Goal: Task Accomplishment & Management: Use online tool/utility

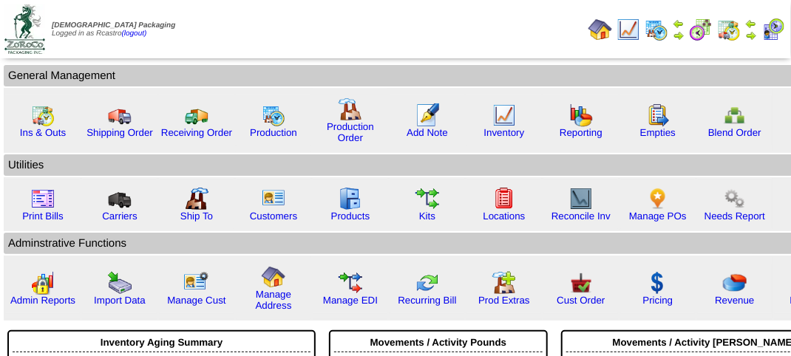
click at [777, 31] on img at bounding box center [773, 30] width 24 height 24
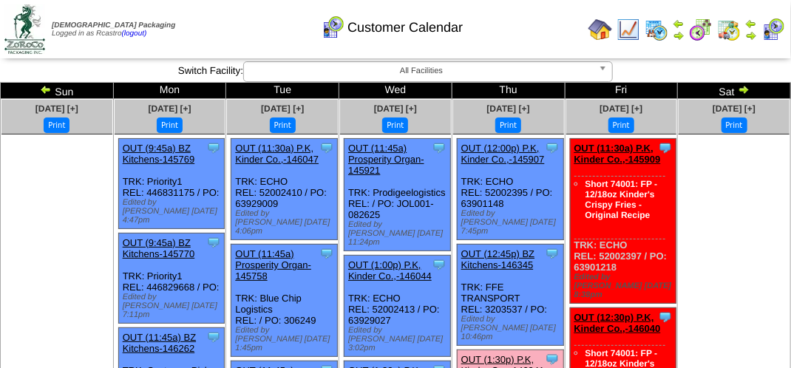
click at [598, 28] on div "Customer Calendar" at bounding box center [391, 22] width 451 height 41
click at [601, 28] on div "Customer Calendar" at bounding box center [391, 22] width 451 height 41
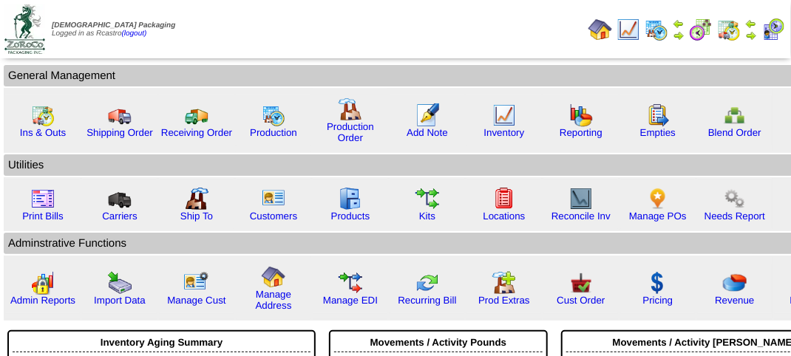
click at [41, 155] on td "Utilities" at bounding box center [427, 164] width 847 height 21
click at [41, 137] on div "Ins & Outs" at bounding box center [42, 120] width 75 height 51
click at [40, 116] on img at bounding box center [43, 115] width 24 height 24
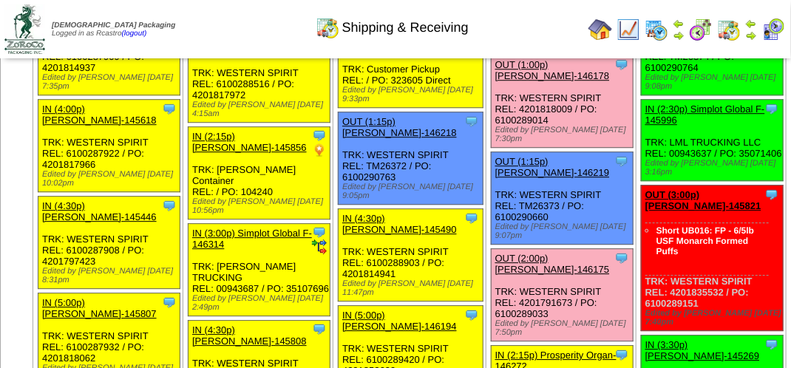
scroll to position [1552, 0]
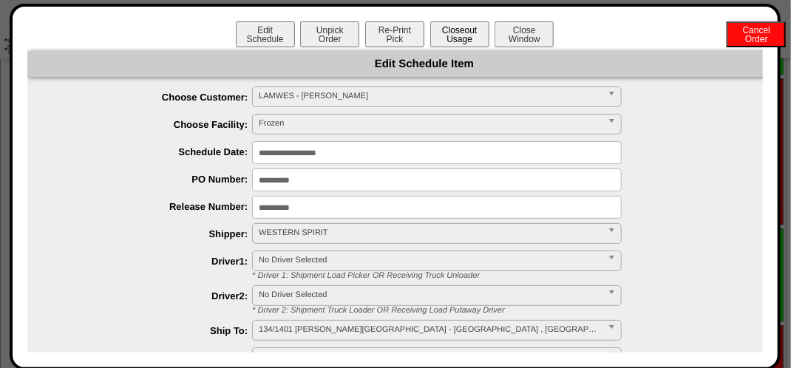
click at [446, 28] on button "Closeout Usage" at bounding box center [459, 34] width 59 height 26
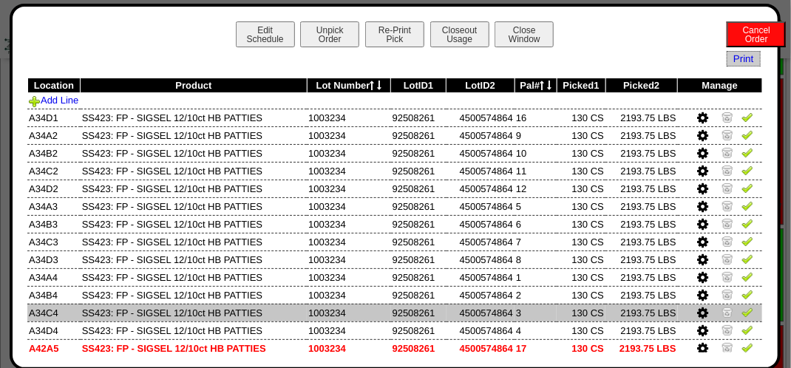
scroll to position [45, 0]
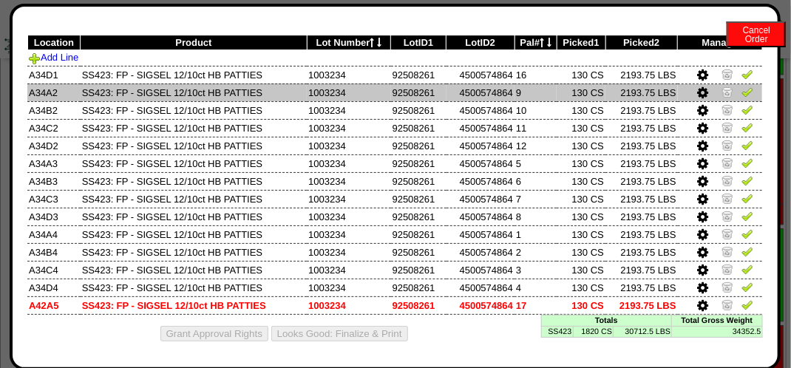
click at [741, 91] on img at bounding box center [747, 92] width 12 height 12
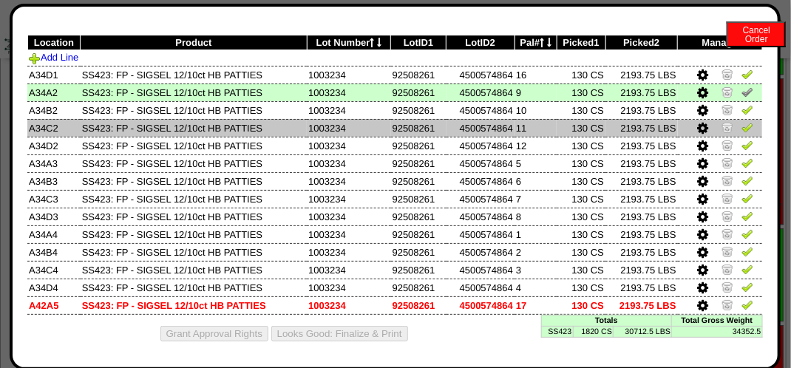
click at [741, 126] on img at bounding box center [747, 127] width 12 height 12
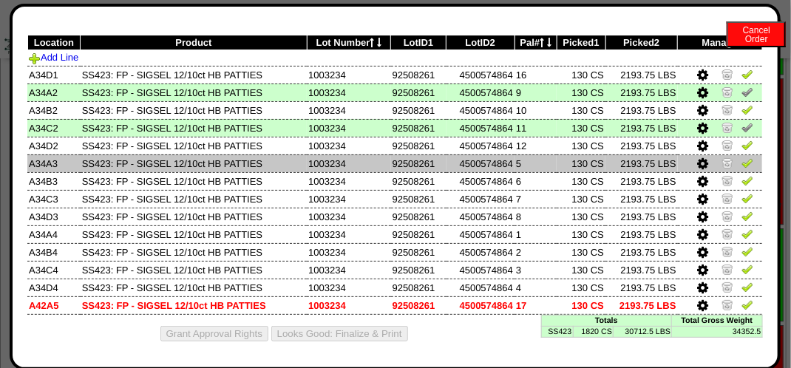
click at [741, 162] on img at bounding box center [747, 163] width 12 height 12
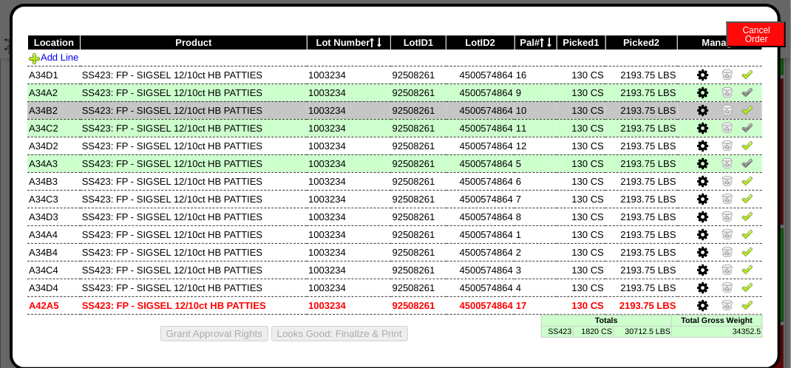
click at [741, 110] on img at bounding box center [747, 109] width 12 height 12
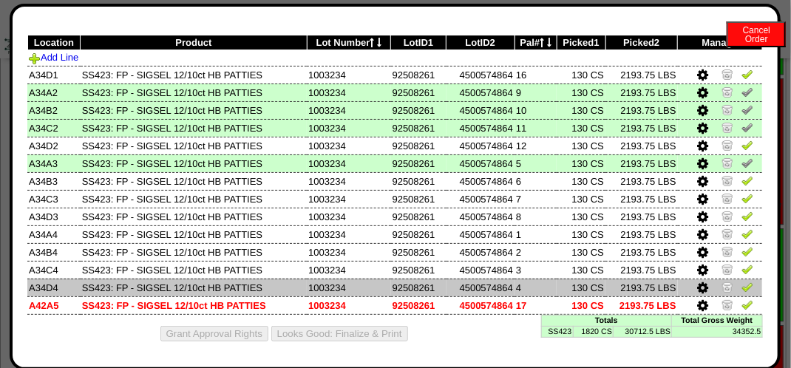
click at [741, 281] on img at bounding box center [747, 287] width 12 height 12
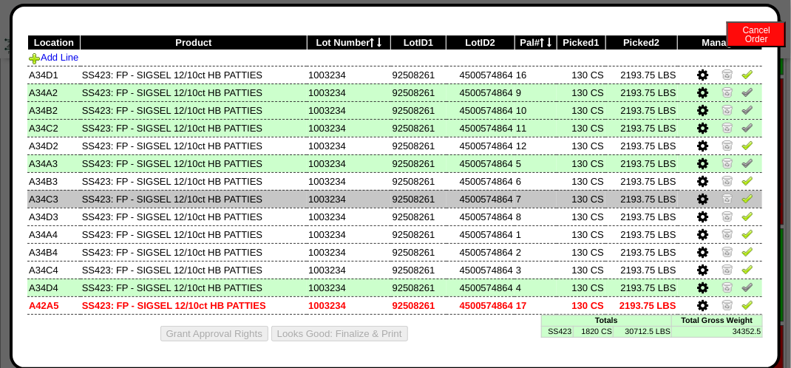
click at [741, 194] on img at bounding box center [747, 198] width 12 height 12
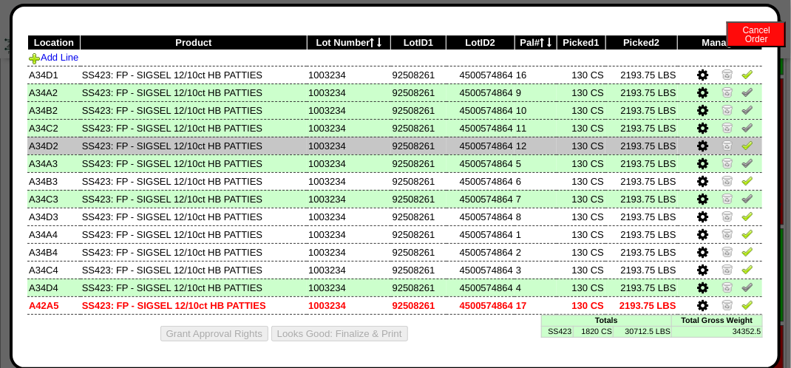
click at [741, 144] on img at bounding box center [747, 145] width 12 height 12
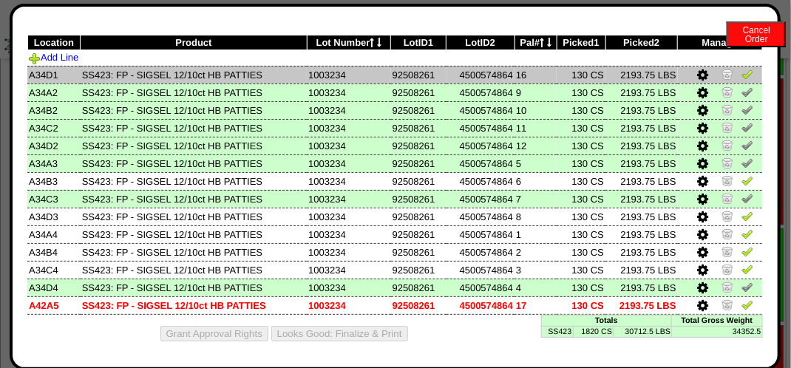
click at [741, 77] on img at bounding box center [747, 74] width 12 height 12
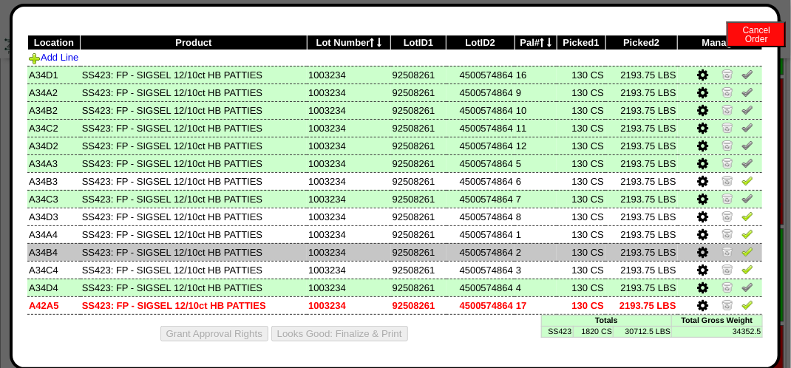
click at [742, 251] on img at bounding box center [747, 251] width 12 height 12
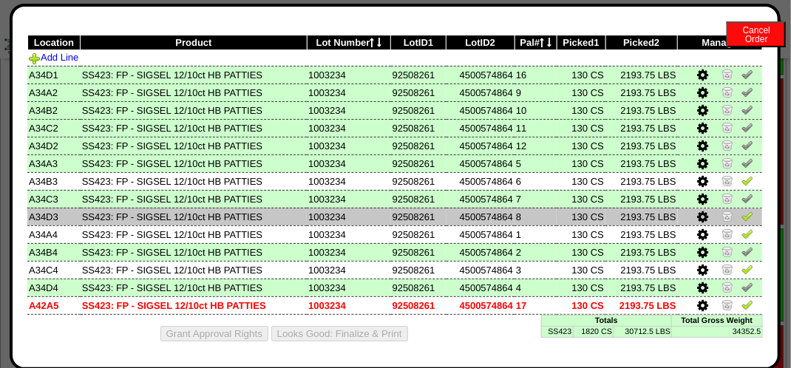
click at [741, 216] on img at bounding box center [747, 216] width 12 height 12
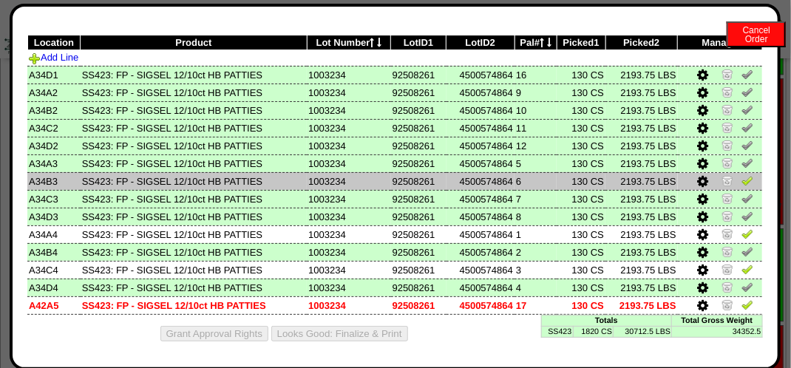
click at [741, 180] on img at bounding box center [747, 180] width 12 height 12
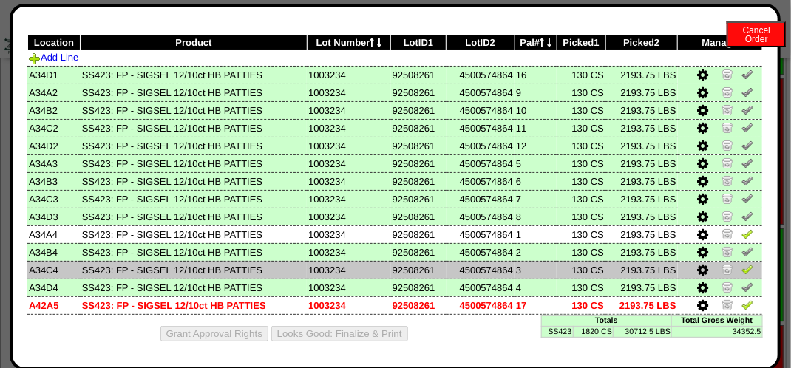
click at [741, 265] on img at bounding box center [747, 269] width 12 height 12
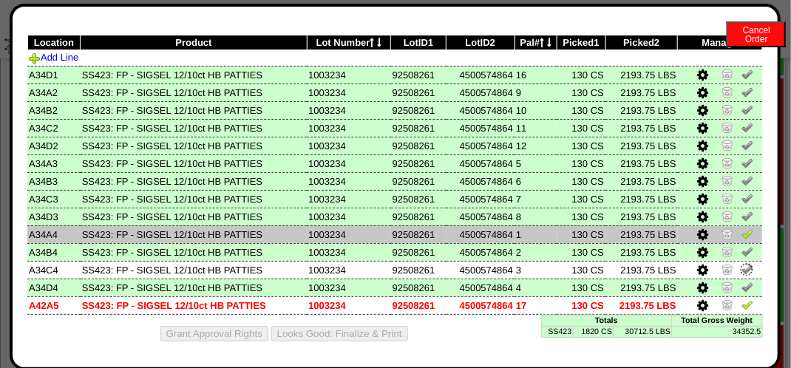
click at [741, 234] on img at bounding box center [747, 234] width 12 height 12
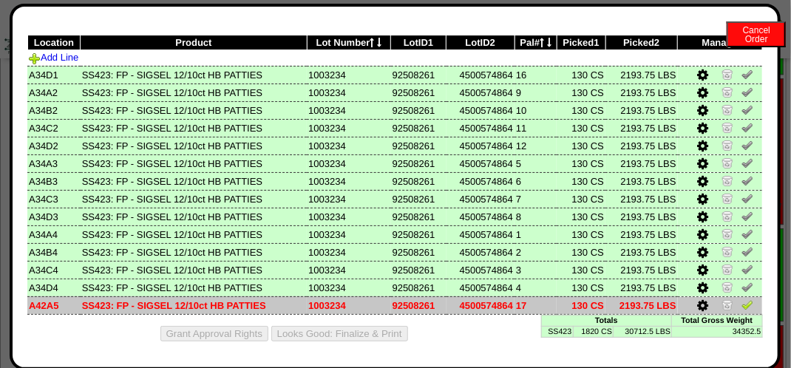
click at [741, 304] on img at bounding box center [747, 304] width 12 height 12
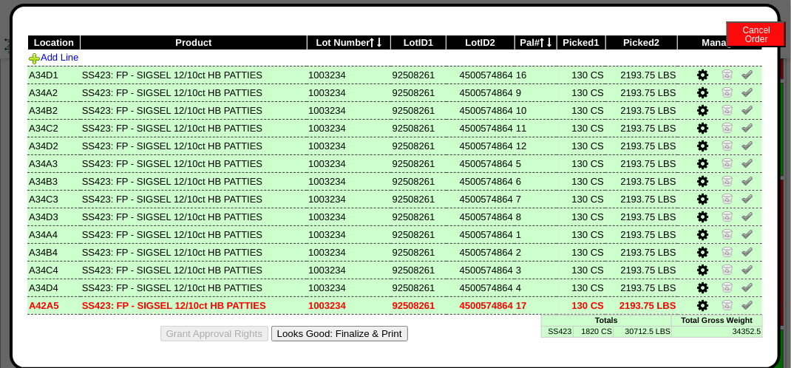
scroll to position [1699, 0]
click at [375, 335] on button "Looks Good: Finalize & Print" at bounding box center [339, 334] width 137 height 16
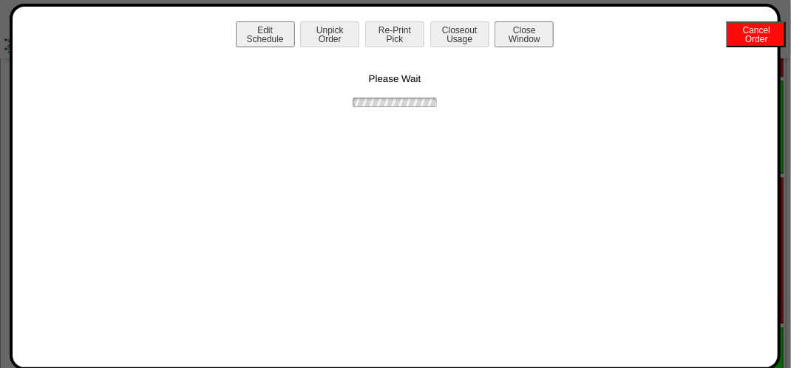
scroll to position [0, 0]
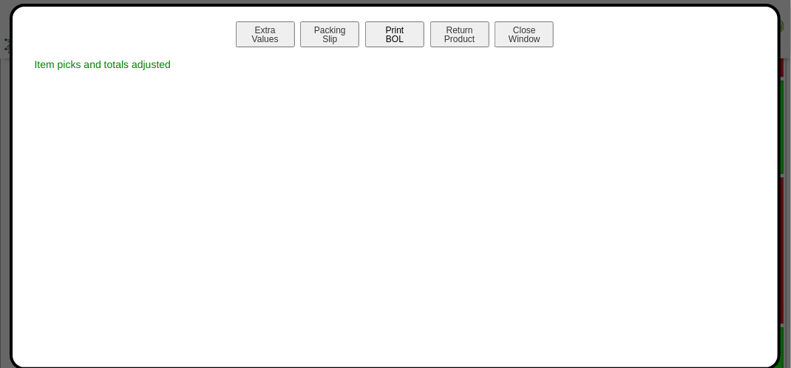
click at [384, 35] on button "Print BOL" at bounding box center [394, 34] width 59 height 26
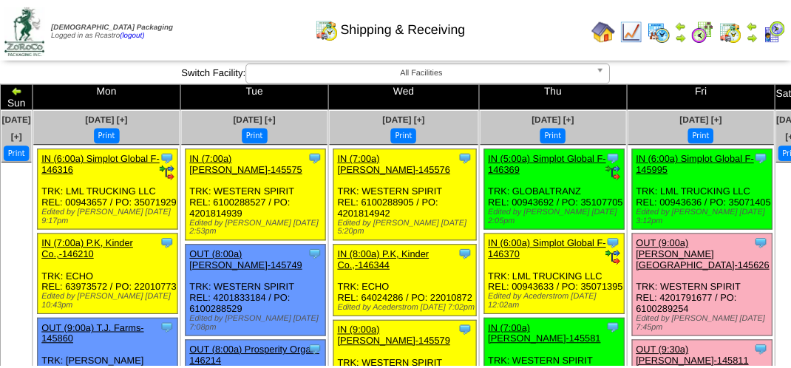
scroll to position [1699, 0]
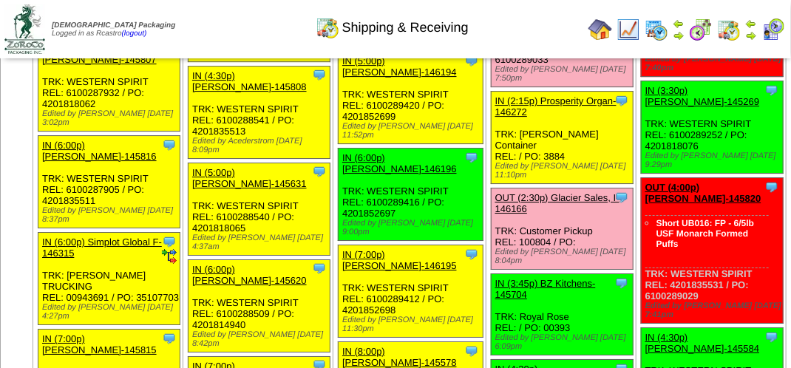
click at [508, 21] on link "OUT (2:00p) Lamb-Weston-146175" at bounding box center [552, 10] width 115 height 22
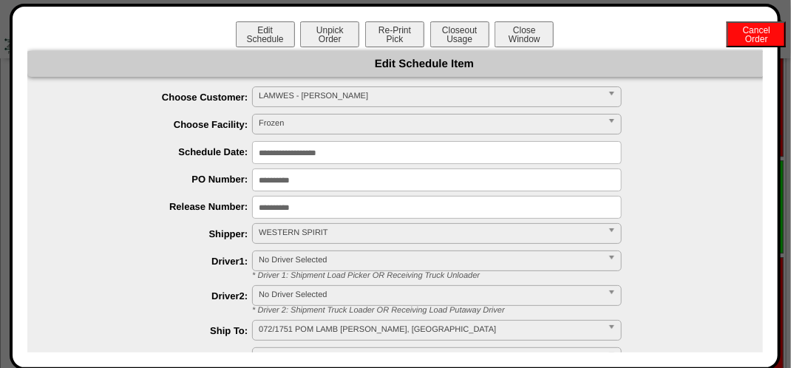
scroll to position [1478, 0]
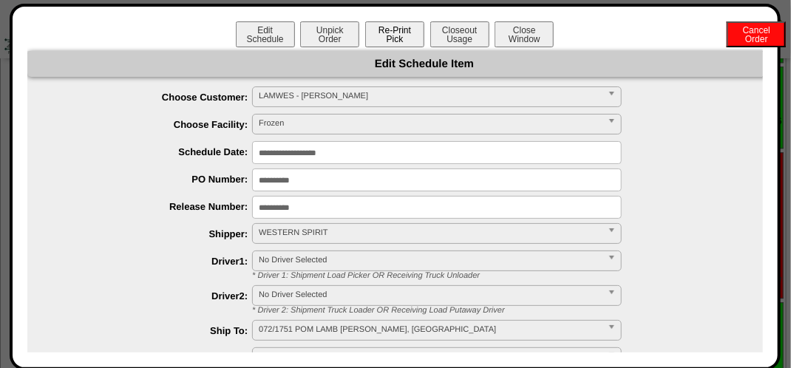
click at [383, 33] on button "Re-Print Pick" at bounding box center [394, 34] width 59 height 26
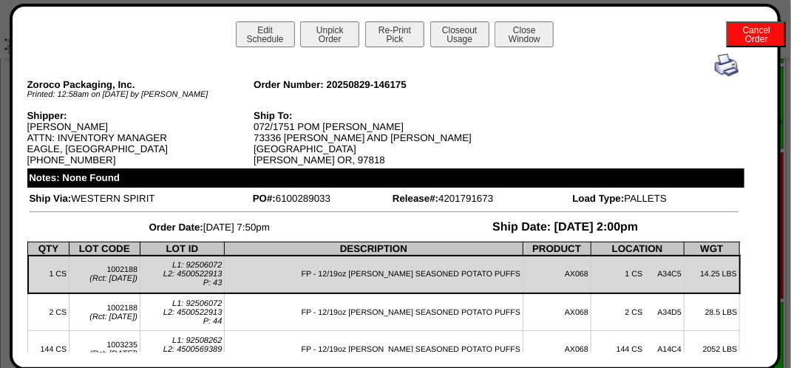
click at [718, 66] on img at bounding box center [726, 65] width 24 height 24
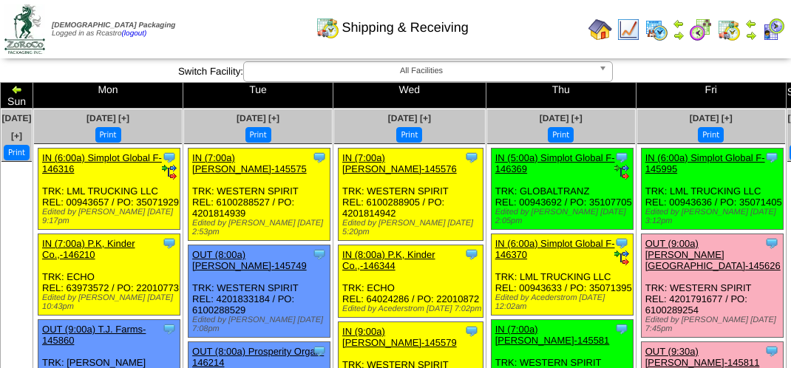
scroll to position [1478, 0]
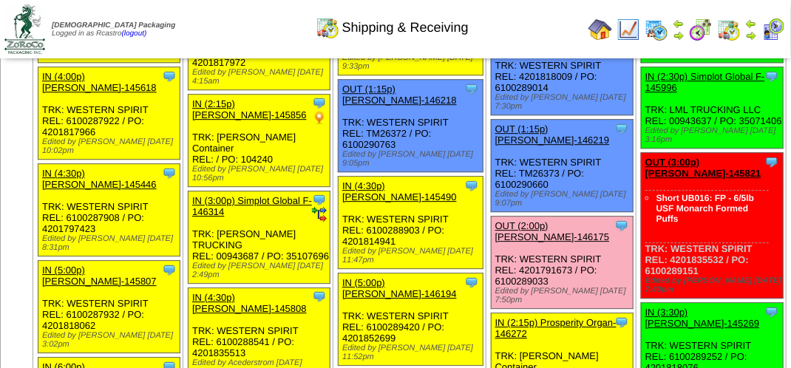
click at [635, 27] on img at bounding box center [628, 30] width 24 height 24
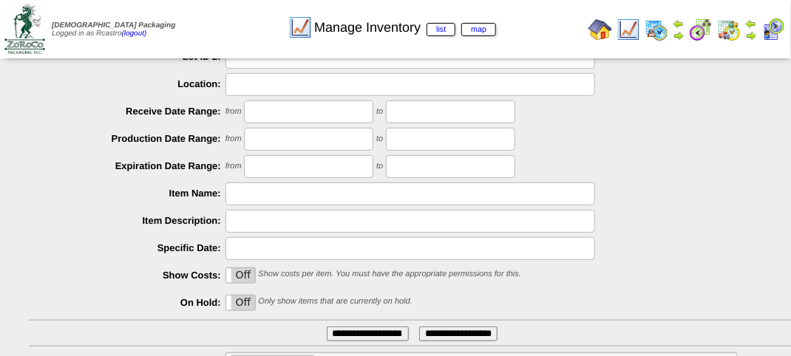
scroll to position [259, 0]
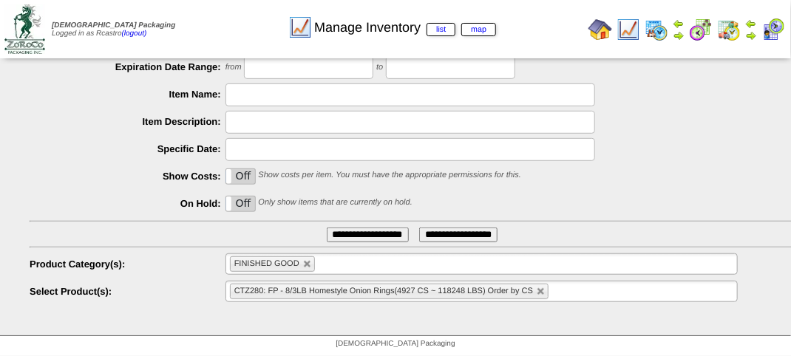
click at [354, 234] on input "**********" at bounding box center [368, 235] width 82 height 15
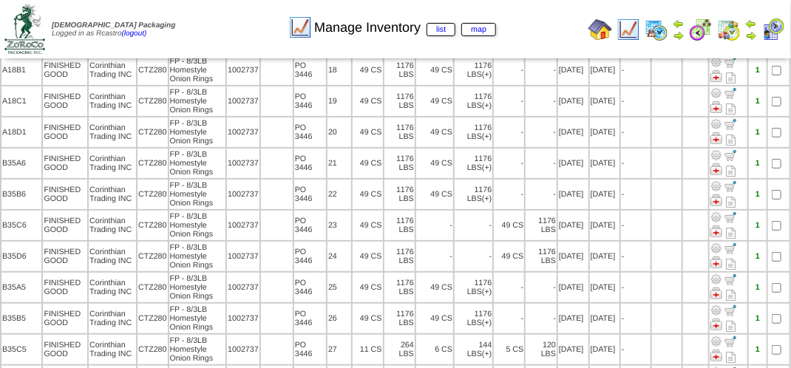
scroll to position [2069, 0]
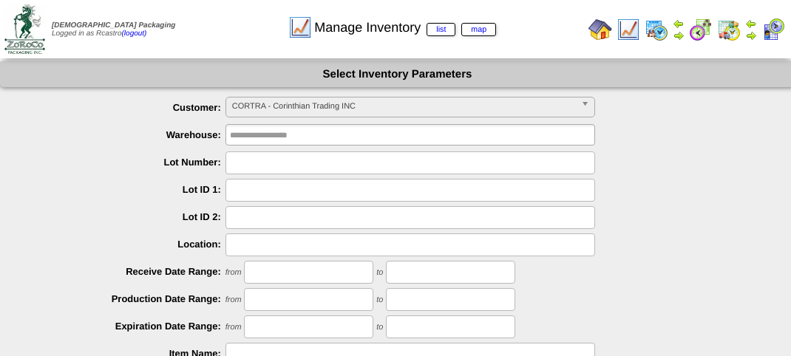
scroll to position [259, 0]
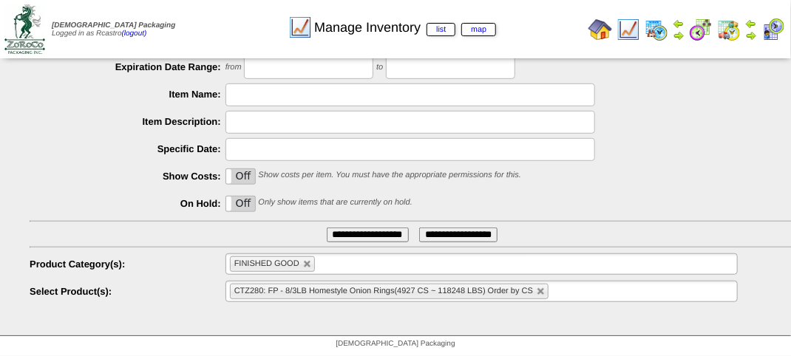
click at [736, 27] on img at bounding box center [729, 30] width 24 height 24
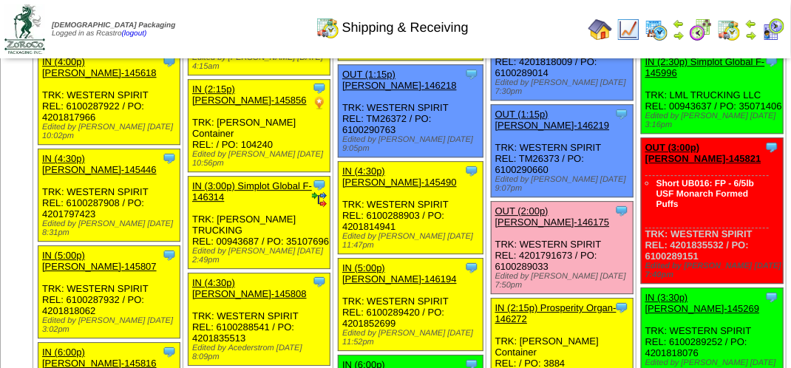
scroll to position [1404, 0]
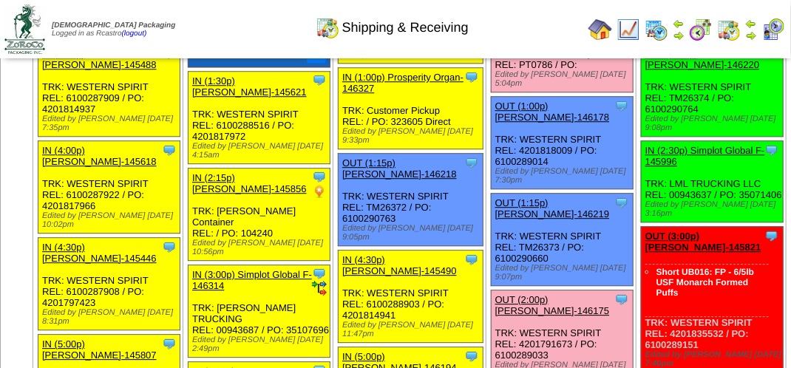
click at [517, 37] on link "OUT (12:30p) Corinthian Tradi-146283" at bounding box center [547, 26] width 105 height 22
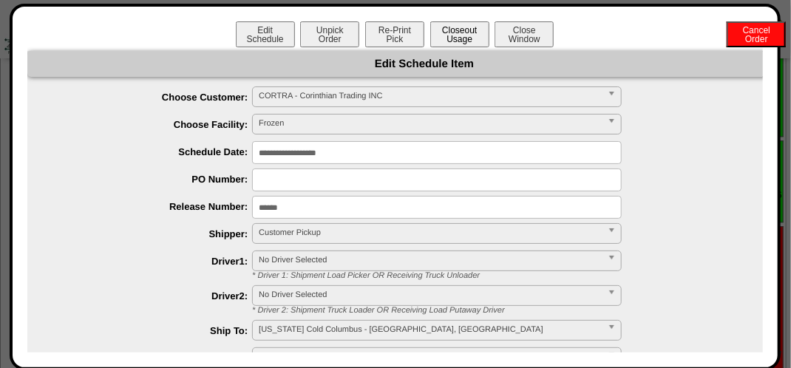
click at [459, 31] on button "Closeout Usage" at bounding box center [459, 34] width 59 height 26
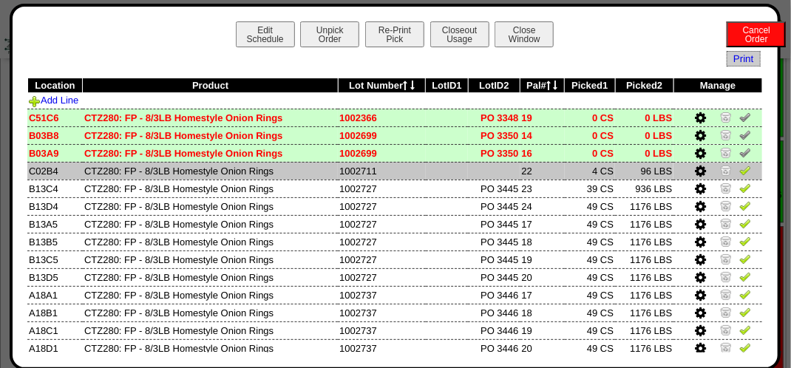
click at [720, 167] on img at bounding box center [726, 170] width 12 height 12
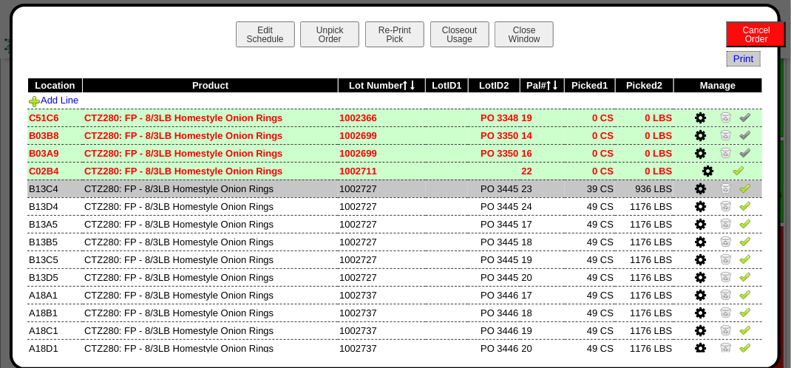
click at [695, 184] on icon at bounding box center [700, 188] width 11 height 13
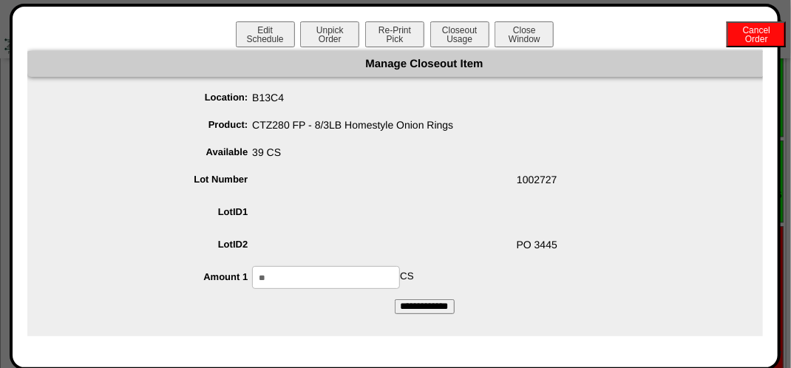
click at [360, 275] on input "**" at bounding box center [326, 277] width 148 height 23
type input "**"
click at [395, 299] on input "**********" at bounding box center [425, 306] width 60 height 15
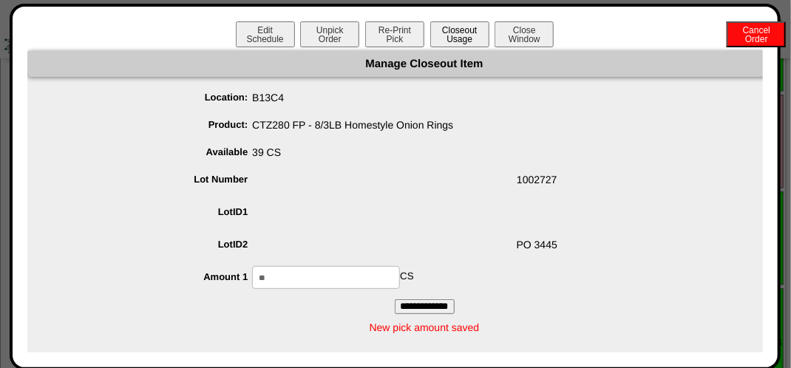
click at [455, 29] on button "Closeout Usage" at bounding box center [459, 34] width 59 height 26
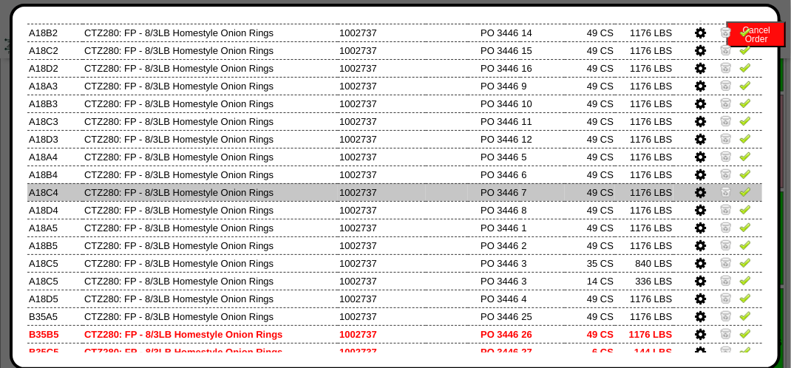
scroll to position [369, 0]
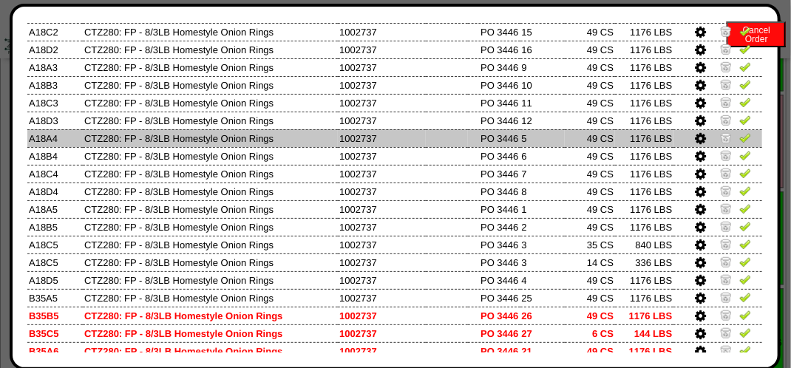
click at [695, 139] on icon at bounding box center [700, 138] width 11 height 13
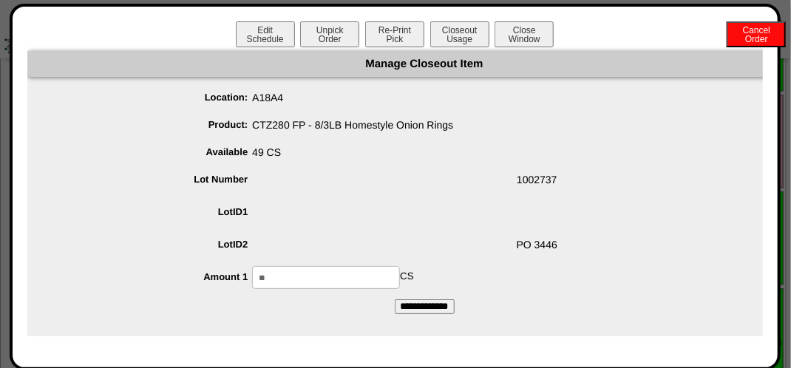
click at [361, 270] on input "**" at bounding box center [326, 277] width 148 height 23
type input "**"
click at [395, 299] on input "**********" at bounding box center [425, 306] width 60 height 15
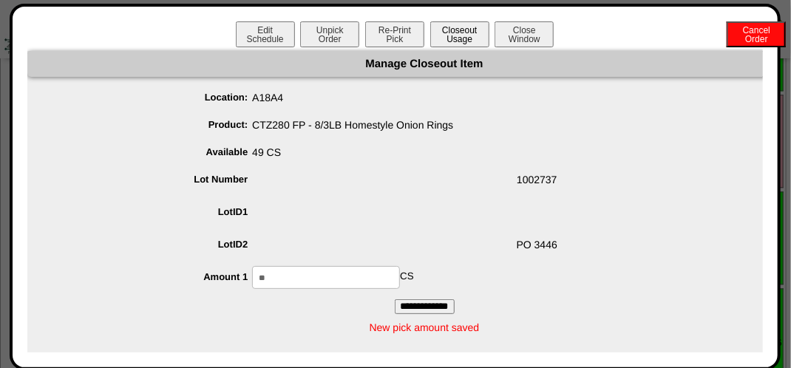
click at [452, 41] on button "Closeout Usage" at bounding box center [459, 34] width 59 height 26
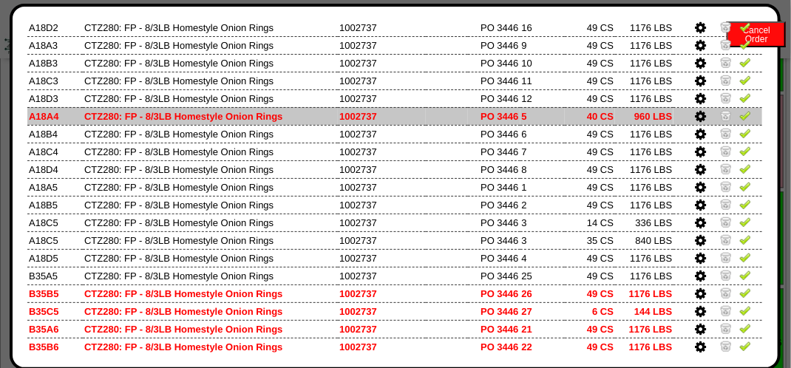
scroll to position [435, 0]
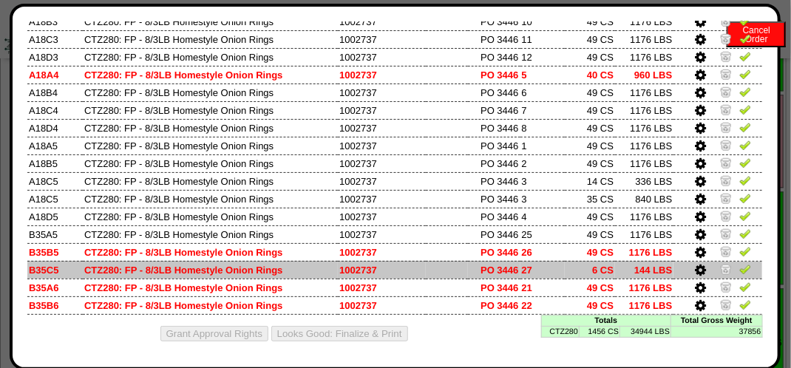
click at [695, 265] on icon at bounding box center [700, 270] width 11 height 13
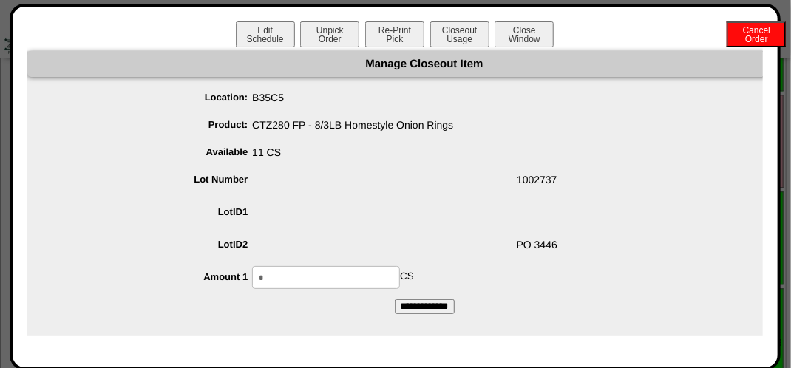
click at [358, 285] on input "*" at bounding box center [326, 277] width 148 height 23
type input "**"
click at [395, 299] on input "**********" at bounding box center [425, 306] width 60 height 15
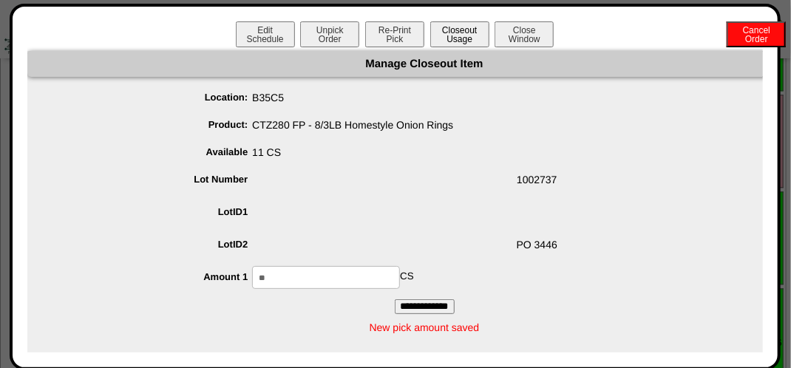
click at [471, 26] on button "Closeout Usage" at bounding box center [459, 34] width 59 height 26
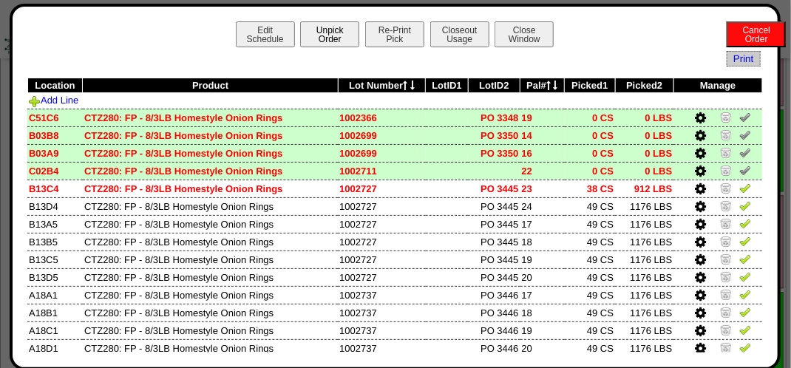
scroll to position [1108, 0]
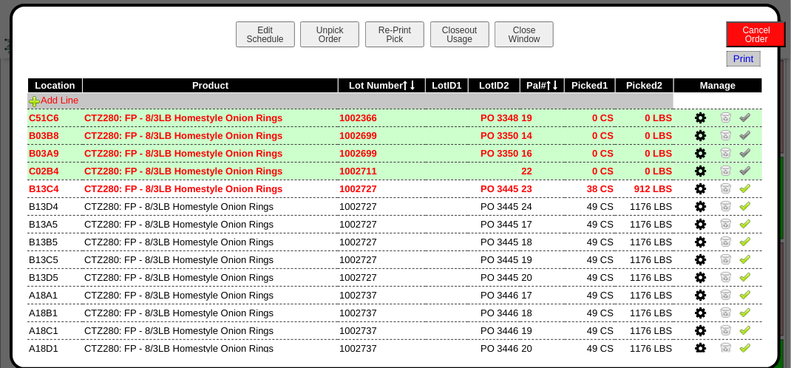
click at [69, 98] on link "Add Line" at bounding box center [54, 100] width 50 height 11
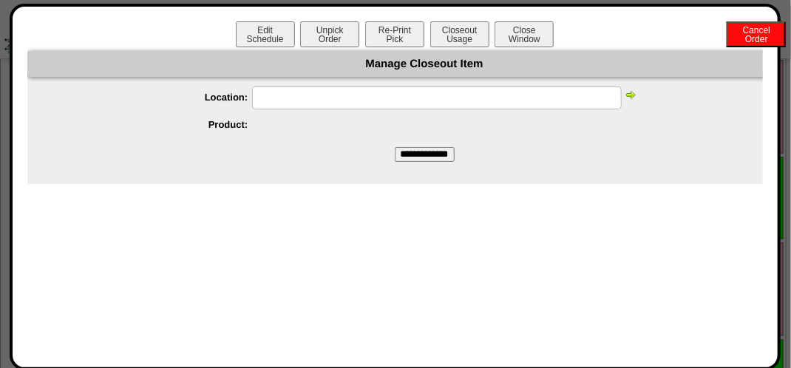
click at [364, 93] on input "text" at bounding box center [436, 97] width 369 height 23
type input "*****"
click at [395, 147] on input "**********" at bounding box center [425, 154] width 60 height 15
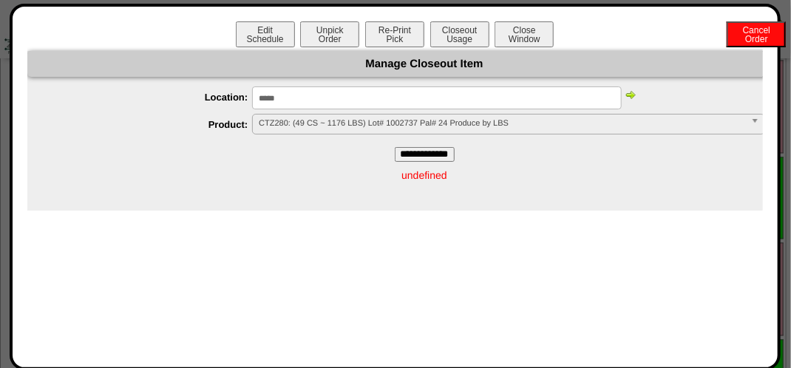
click at [629, 96] on img at bounding box center [630, 95] width 12 height 12
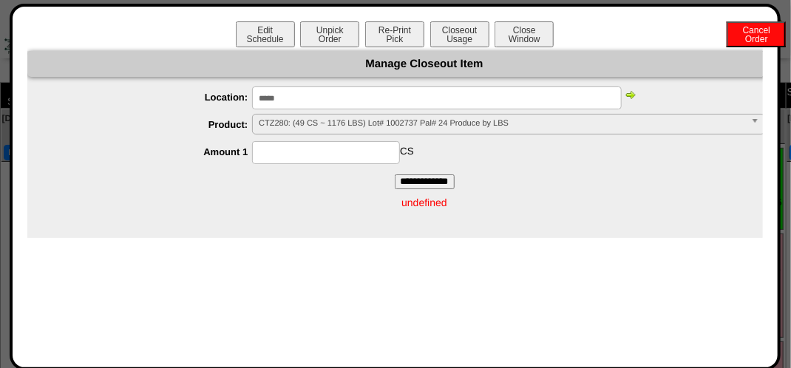
click at [355, 144] on input at bounding box center [326, 152] width 148 height 23
type input "*"
click at [395, 174] on input "**********" at bounding box center [425, 181] width 60 height 15
click at [532, 140] on ul "**********" at bounding box center [424, 125] width 794 height 78
click at [453, 24] on button "Closeout Usage" at bounding box center [459, 34] width 59 height 26
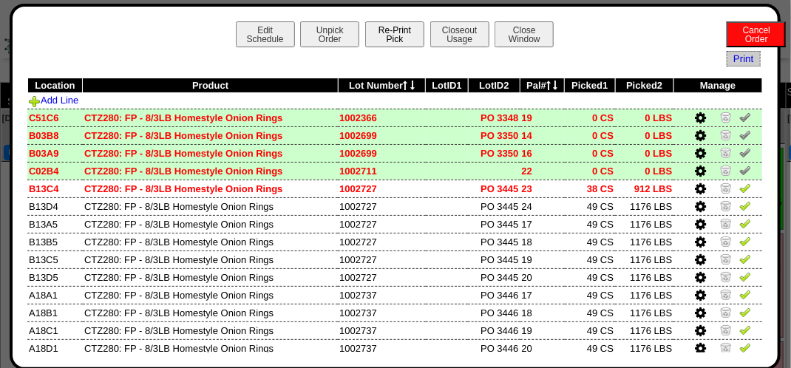
click at [393, 25] on button "Re-Print Pick" at bounding box center [394, 34] width 59 height 26
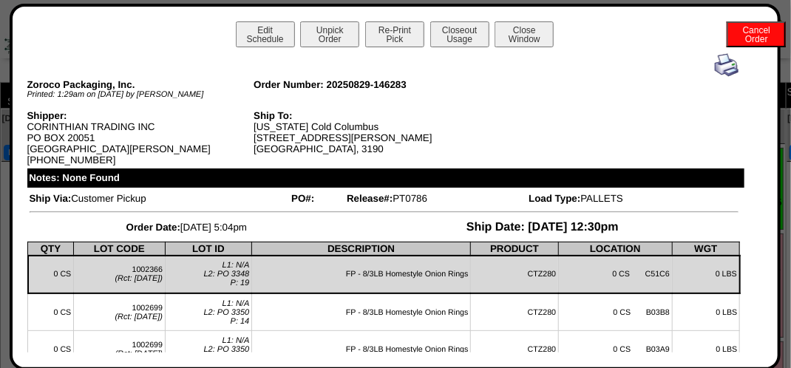
click at [714, 63] on img at bounding box center [726, 65] width 24 height 24
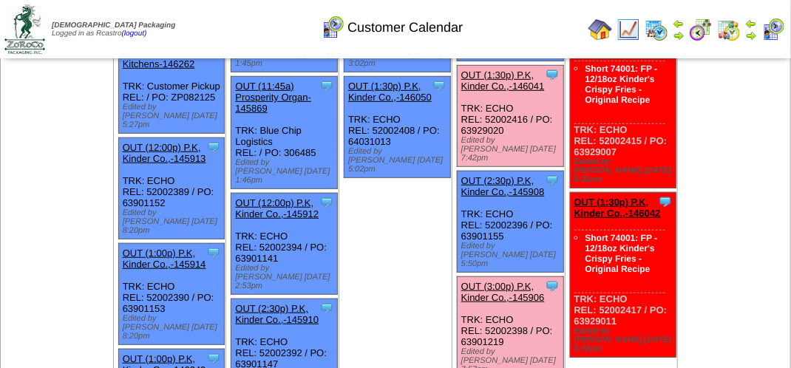
scroll to position [369, 0]
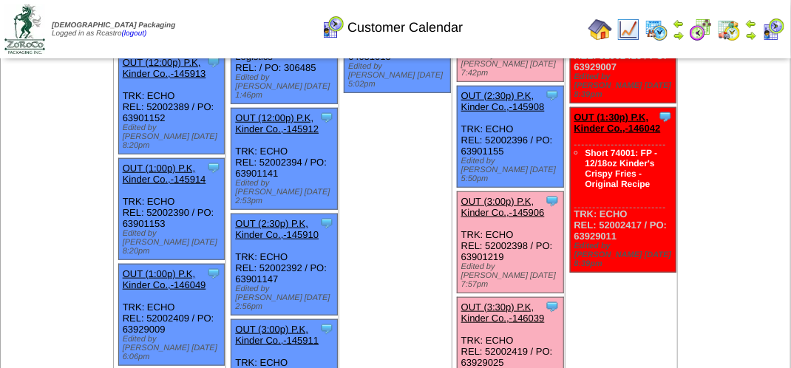
click at [699, 21] on img at bounding box center [701, 30] width 24 height 24
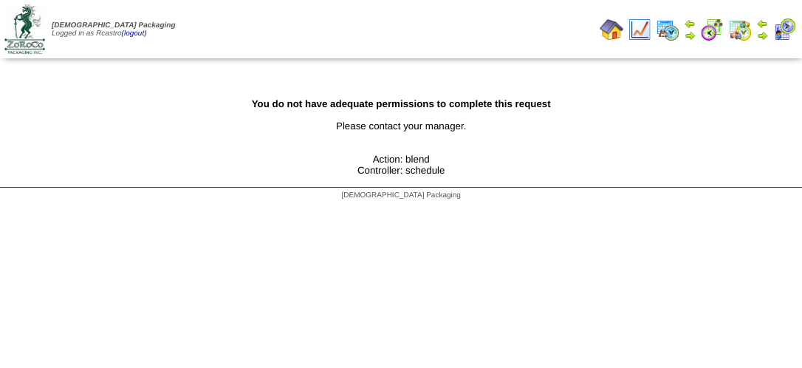
click at [750, 29] on img at bounding box center [740, 30] width 24 height 24
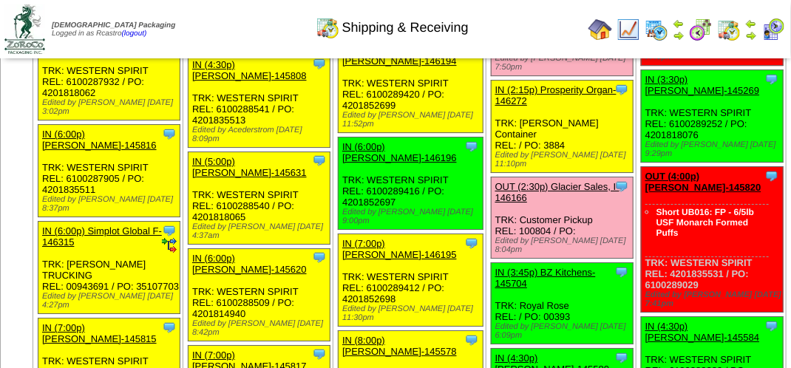
scroll to position [1773, 0]
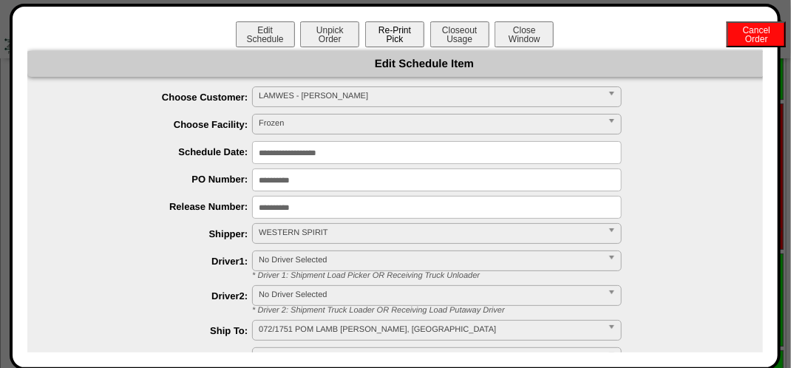
click at [397, 33] on button "Re-Print Pick" at bounding box center [394, 34] width 59 height 26
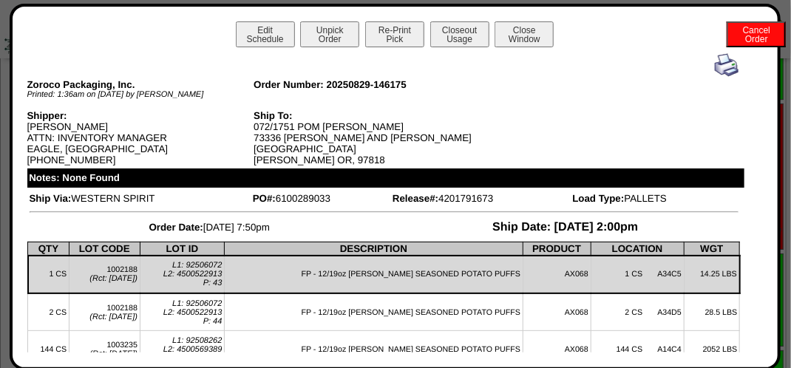
click at [717, 61] on img at bounding box center [726, 65] width 24 height 24
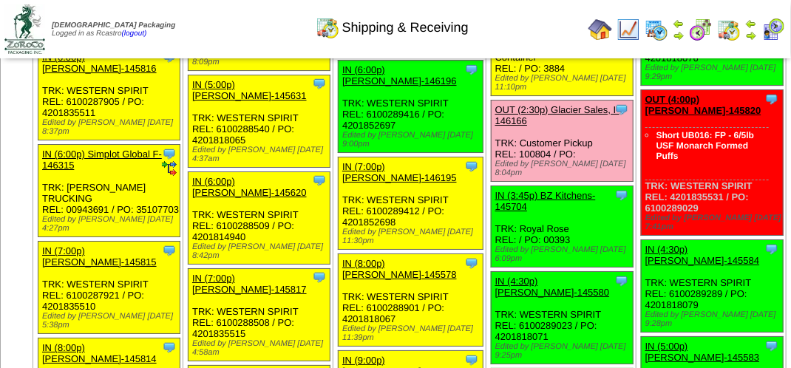
scroll to position [1699, 0]
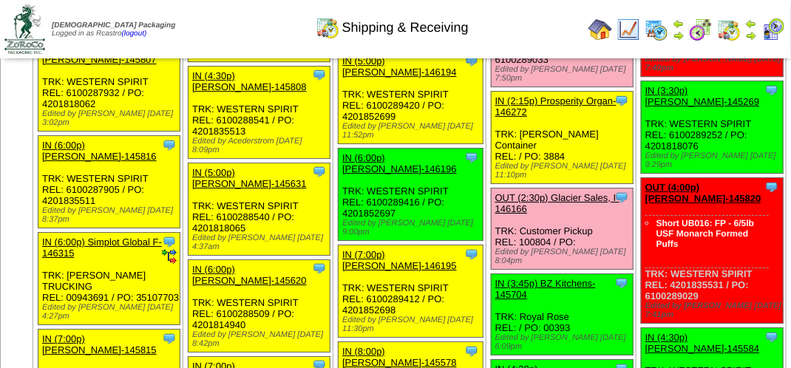
click at [505, 21] on link "OUT (2:00p) [PERSON_NAME]-146175" at bounding box center [552, 10] width 115 height 22
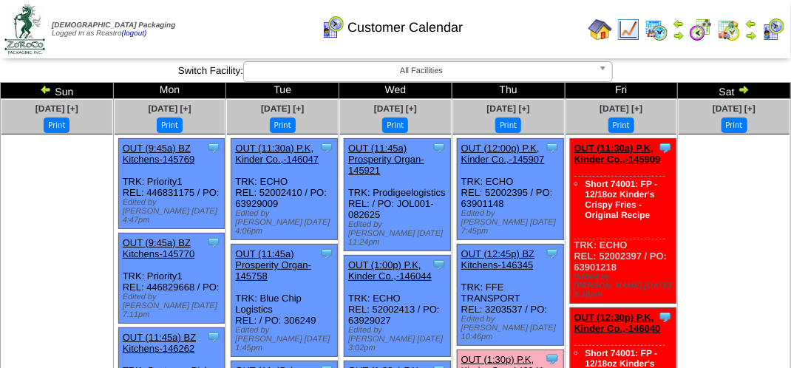
scroll to position [222, 0]
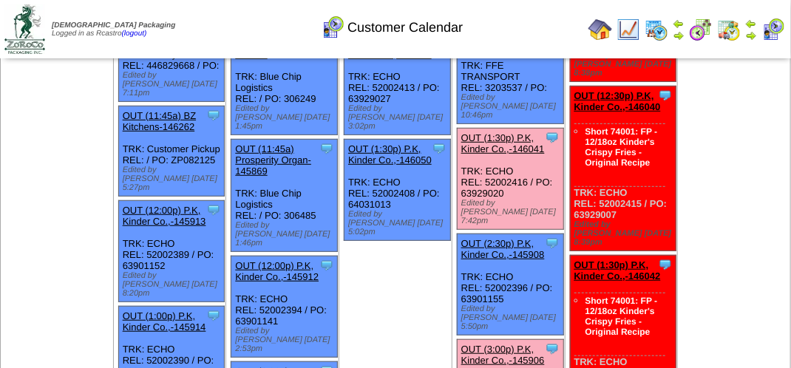
click at [734, 34] on img at bounding box center [729, 30] width 24 height 24
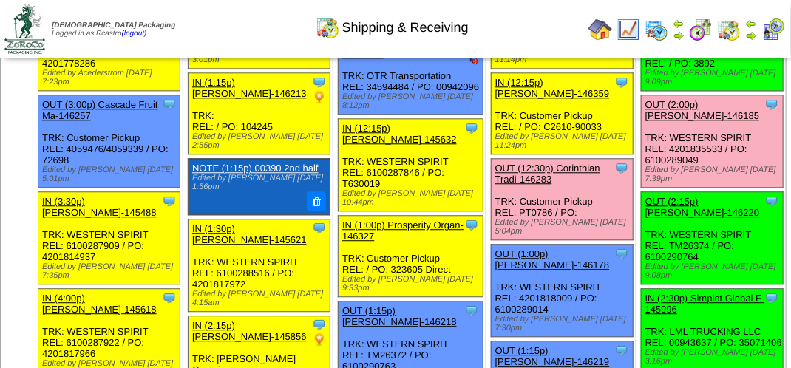
scroll to position [1404, 0]
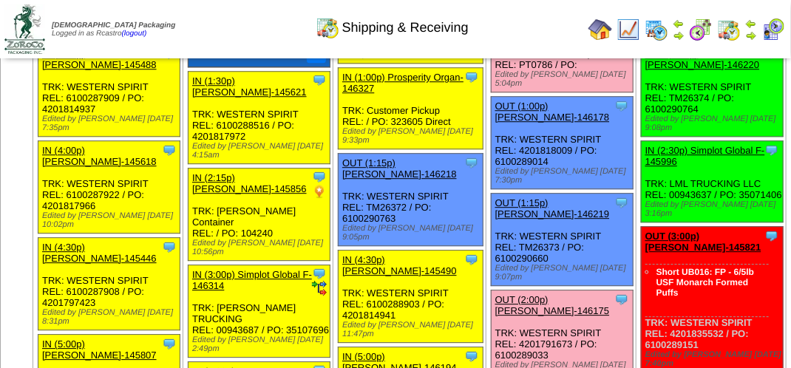
click at [498, 37] on link "OUT (12:30p) Corinthian Tradi-146283" at bounding box center [547, 26] width 105 height 22
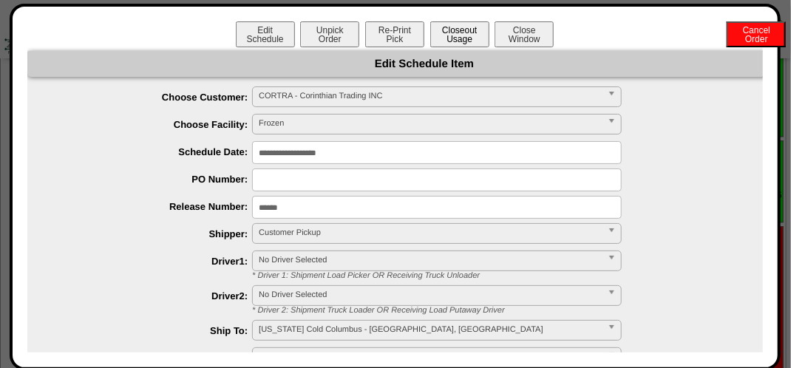
click at [466, 32] on button "Closeout Usage" at bounding box center [459, 34] width 59 height 26
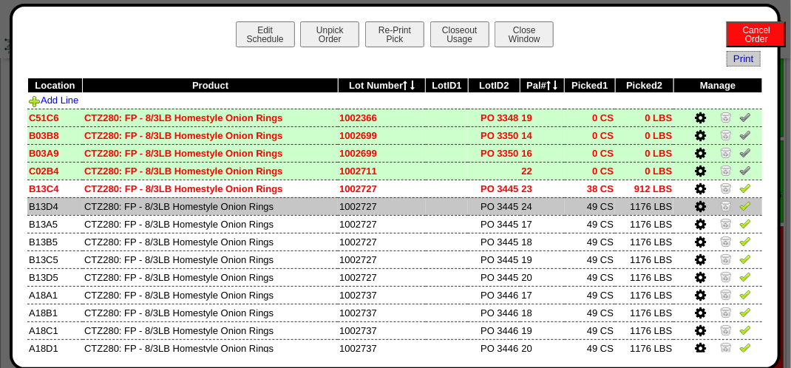
drag, startPoint x: 735, startPoint y: 192, endPoint x: 735, endPoint y: 202, distance: 10.3
click at [739, 193] on img at bounding box center [745, 188] width 12 height 12
click at [739, 211] on img at bounding box center [745, 205] width 12 height 12
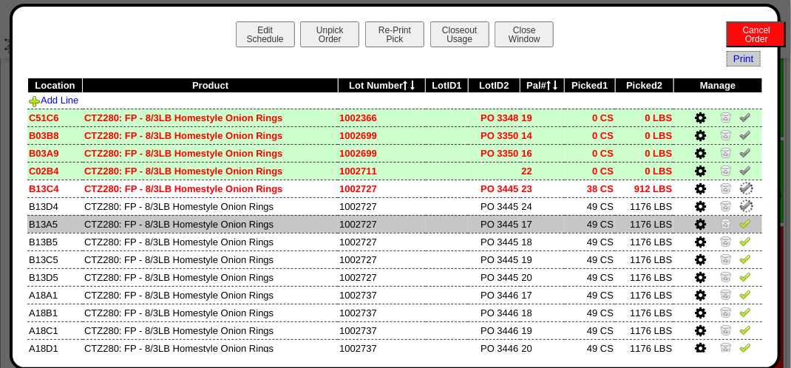
click at [739, 220] on img at bounding box center [745, 223] width 12 height 12
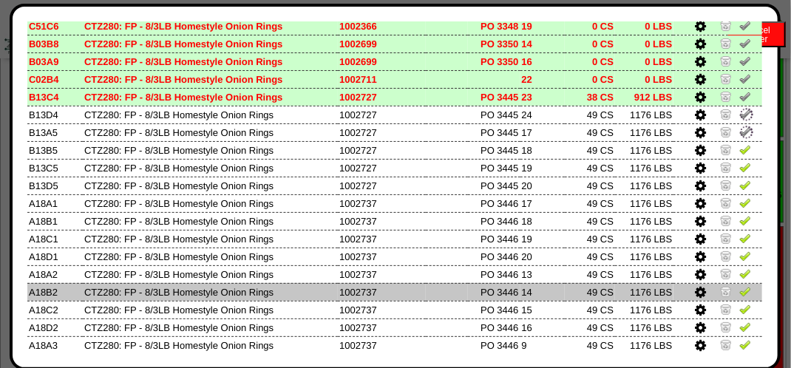
scroll to position [148, 0]
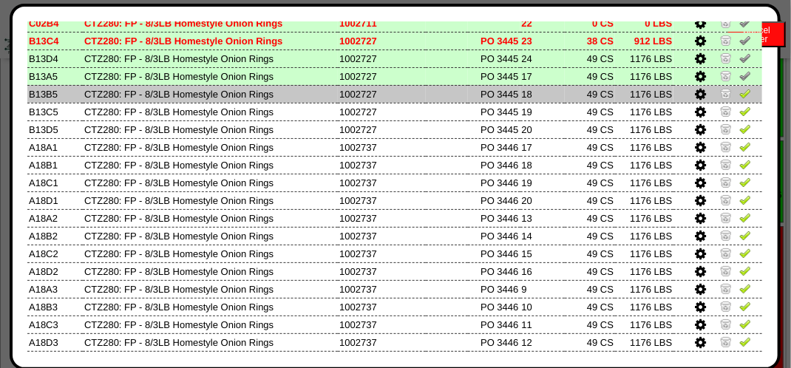
click at [739, 92] on img at bounding box center [745, 93] width 12 height 12
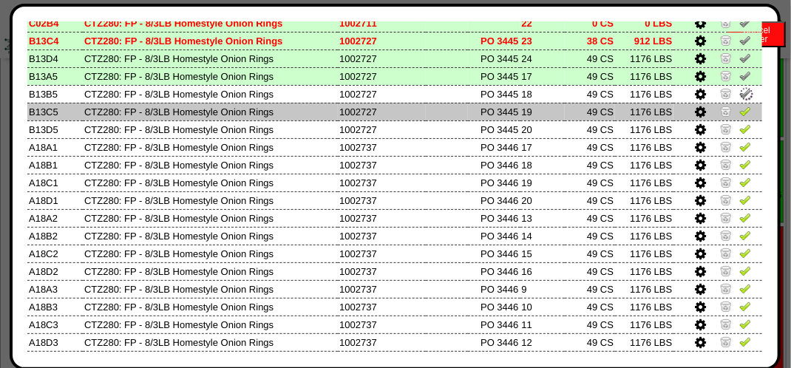
click at [739, 113] on img at bounding box center [745, 111] width 12 height 12
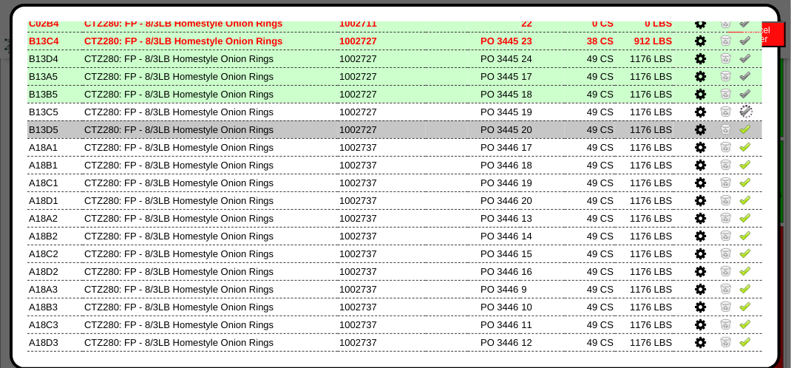
click at [739, 132] on img at bounding box center [745, 129] width 12 height 12
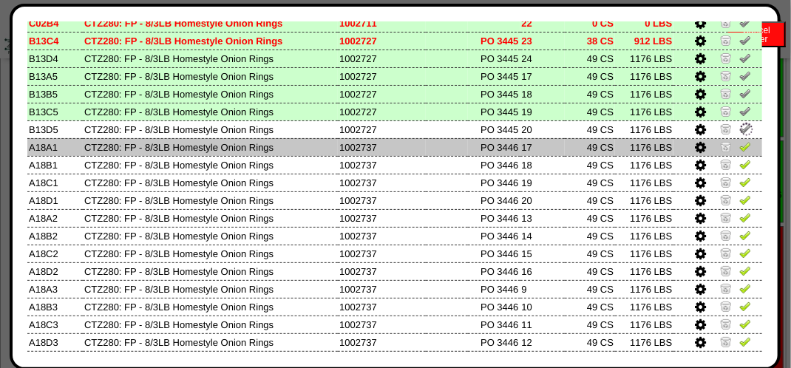
click at [739, 149] on img at bounding box center [745, 146] width 12 height 12
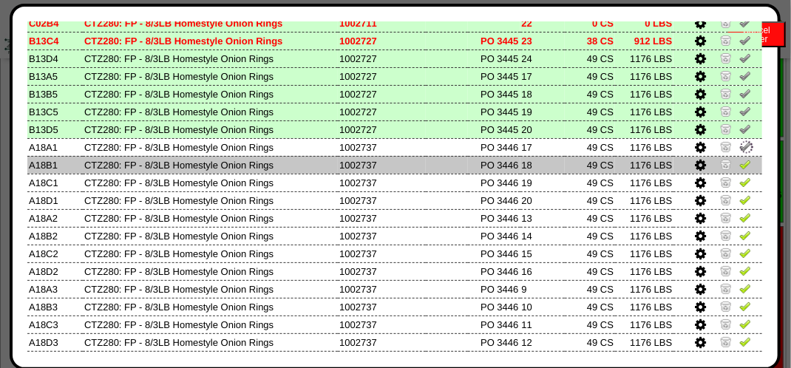
click at [739, 160] on img at bounding box center [745, 164] width 12 height 12
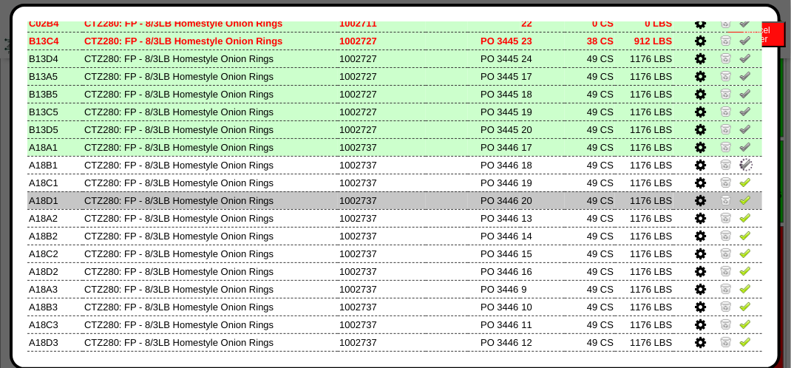
drag, startPoint x: 739, startPoint y: 180, endPoint x: 737, endPoint y: 193, distance: 12.6
click at [739, 181] on img at bounding box center [745, 182] width 12 height 12
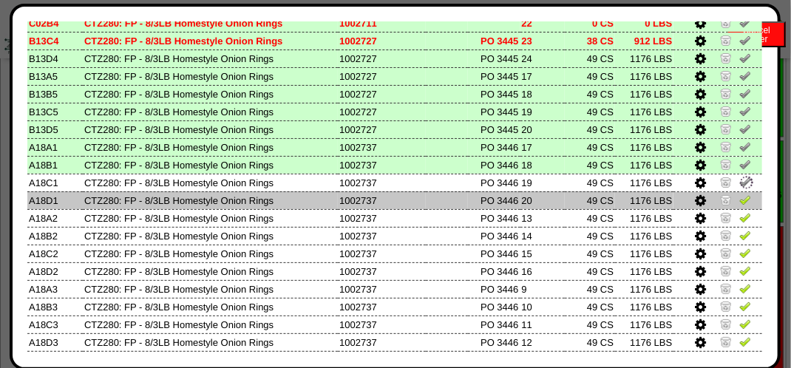
click at [739, 203] on img at bounding box center [745, 200] width 12 height 12
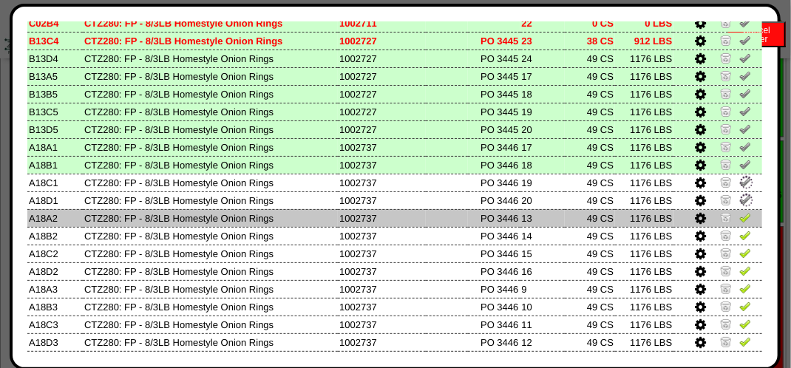
click at [740, 222] on img at bounding box center [745, 217] width 12 height 12
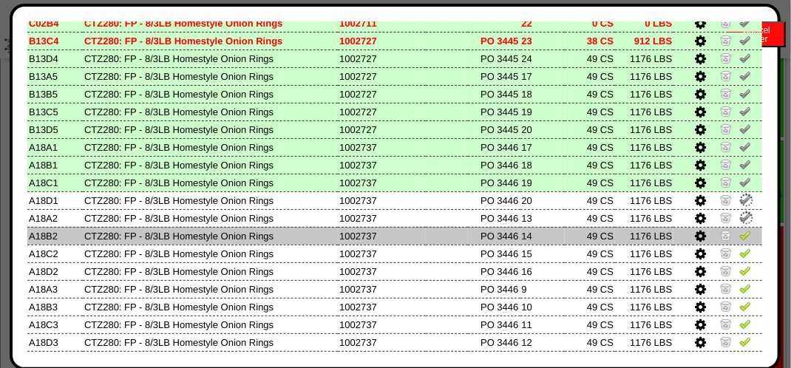
click at [739, 233] on img at bounding box center [745, 235] width 12 height 12
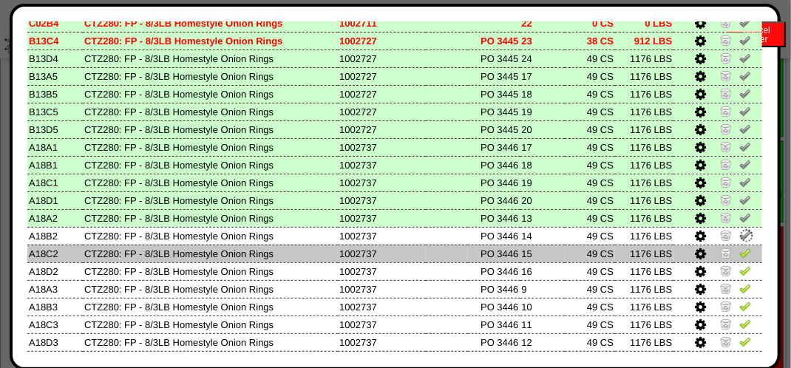
drag, startPoint x: 739, startPoint y: 253, endPoint x: 739, endPoint y: 262, distance: 9.6
click at [739, 253] on img at bounding box center [745, 253] width 12 height 12
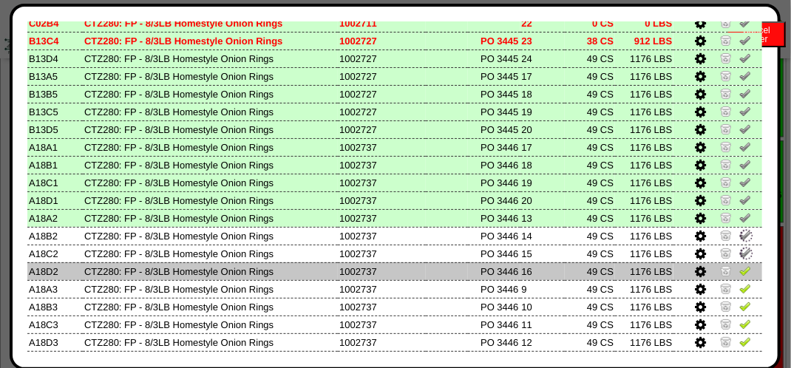
click at [739, 273] on img at bounding box center [745, 271] width 12 height 12
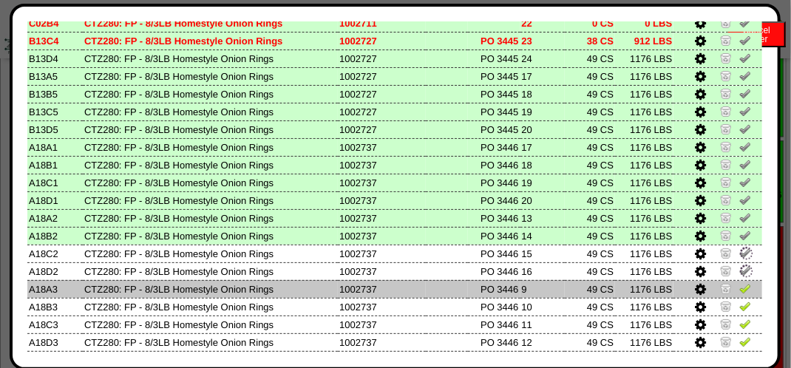
click at [739, 286] on img at bounding box center [745, 288] width 12 height 12
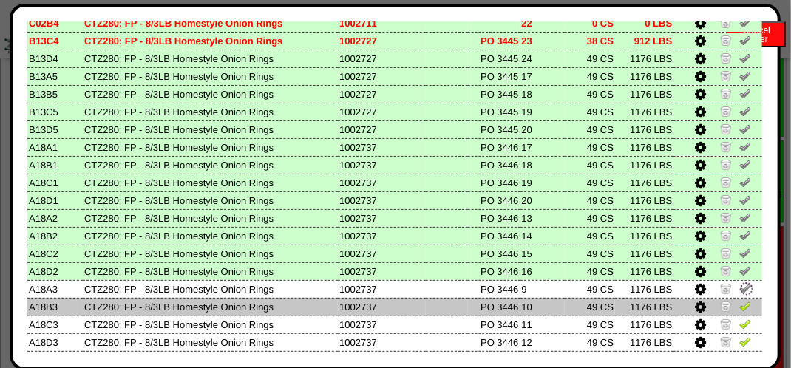
click at [739, 306] on img at bounding box center [745, 306] width 12 height 12
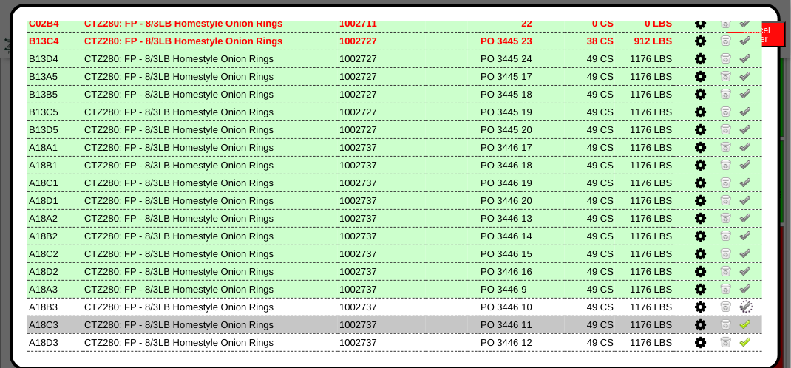
click at [739, 319] on img at bounding box center [745, 324] width 12 height 12
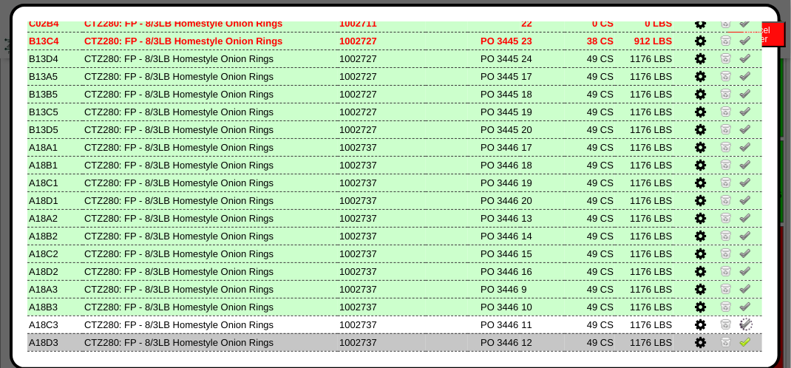
click at [739, 335] on img at bounding box center [745, 341] width 12 height 12
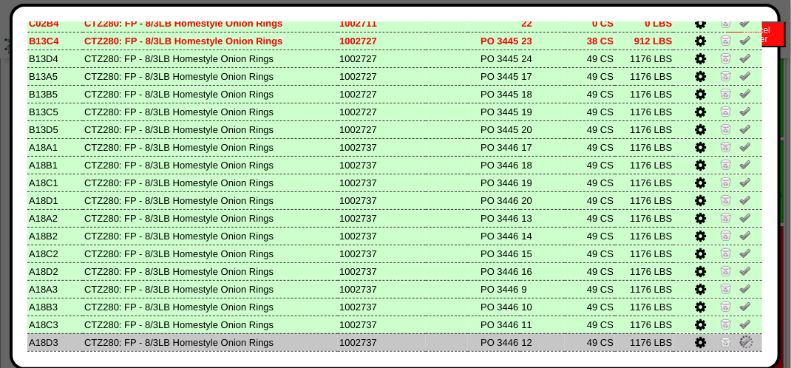
scroll to position [296, 0]
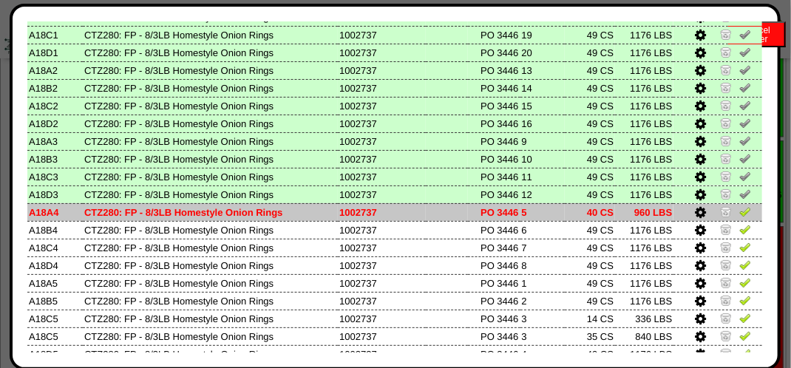
click at [739, 216] on img at bounding box center [745, 211] width 12 height 12
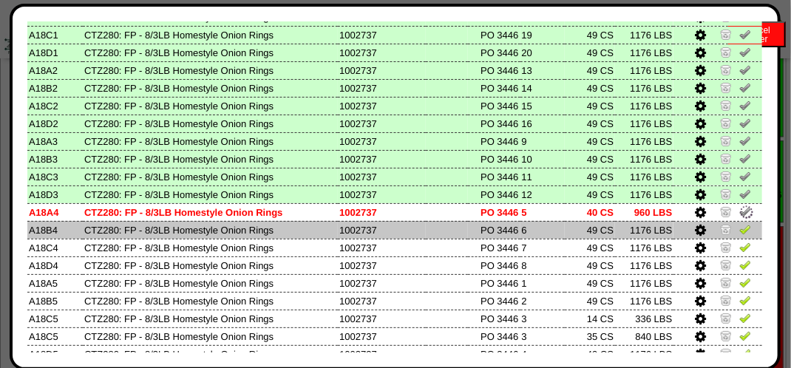
click at [739, 228] on img at bounding box center [745, 229] width 12 height 12
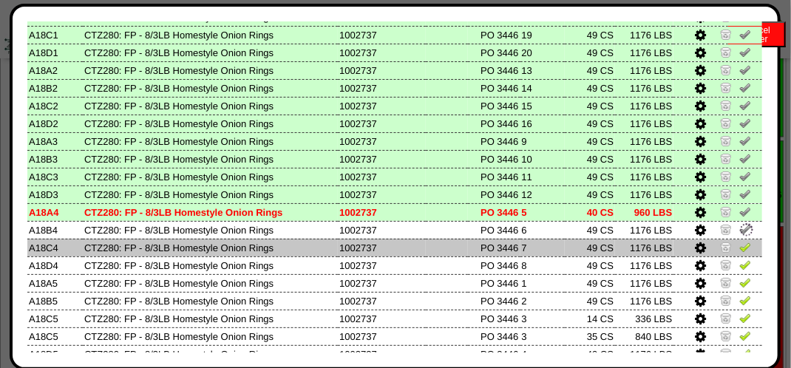
click at [739, 246] on img at bounding box center [745, 247] width 12 height 12
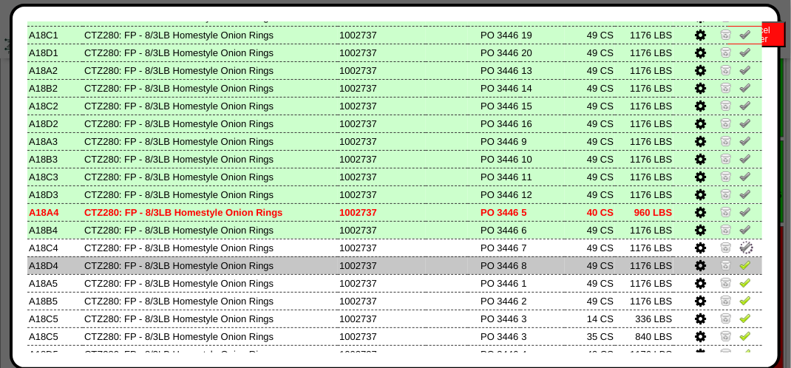
click at [739, 261] on img at bounding box center [745, 265] width 12 height 12
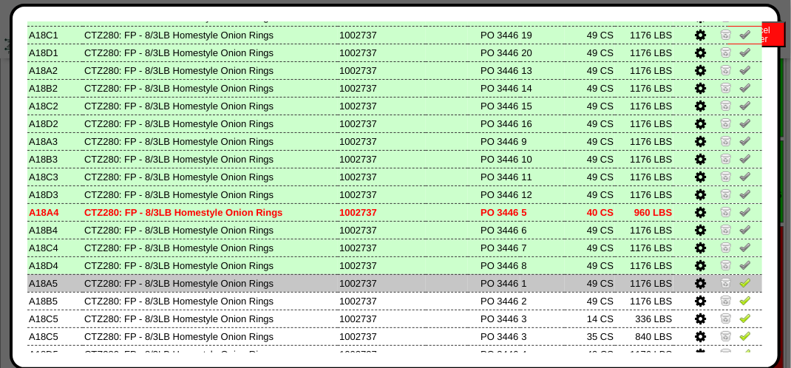
click at [739, 284] on img at bounding box center [745, 282] width 12 height 12
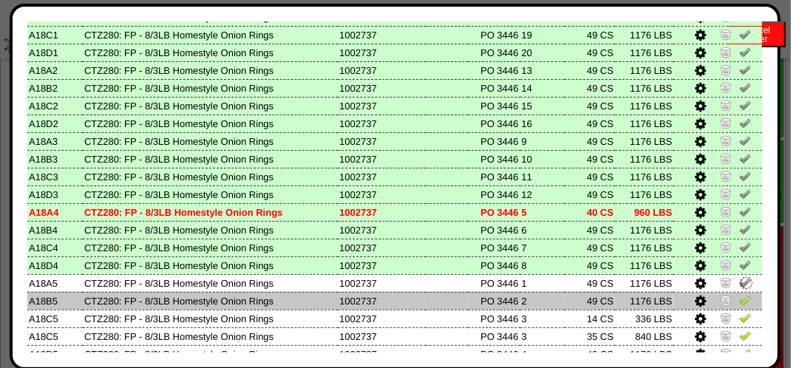
click at [739, 301] on img at bounding box center [745, 300] width 12 height 12
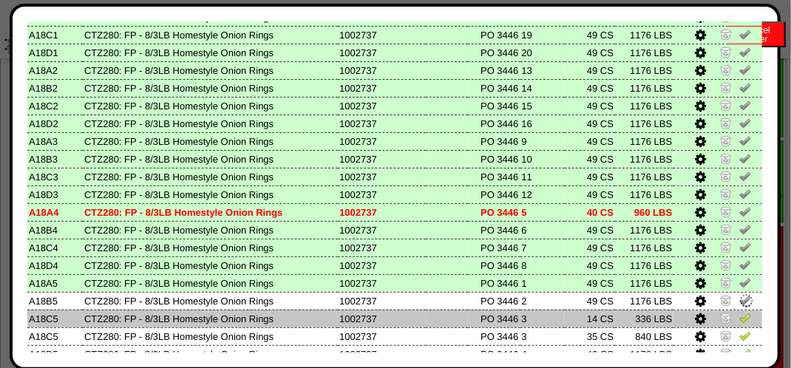
click at [739, 318] on img at bounding box center [745, 318] width 12 height 12
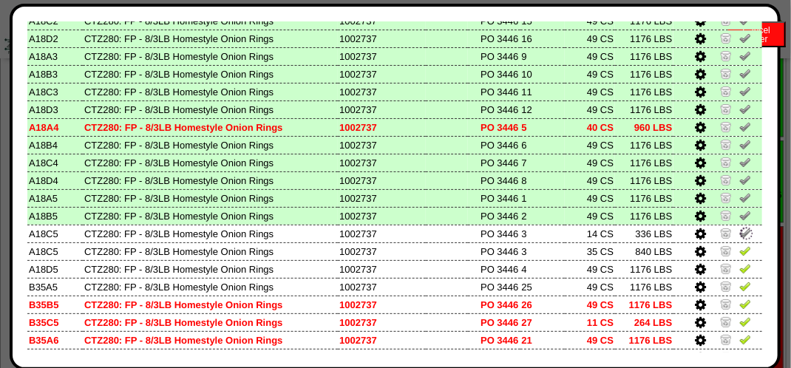
scroll to position [443, 0]
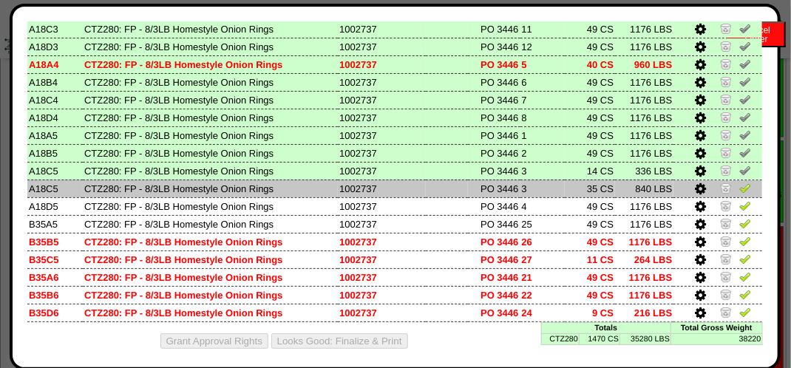
click at [739, 189] on img at bounding box center [745, 188] width 12 height 12
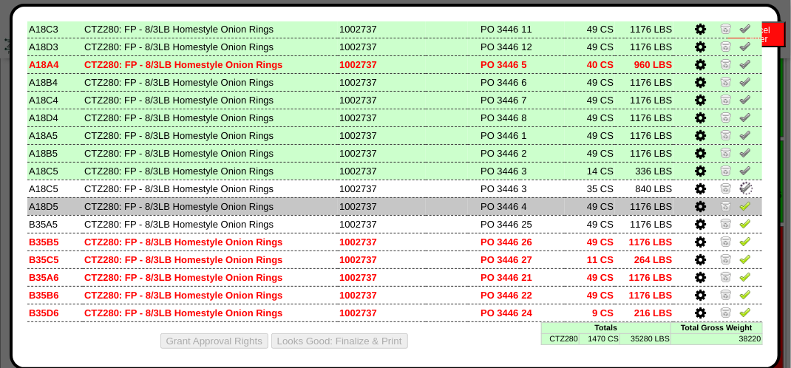
click at [739, 207] on img at bounding box center [745, 205] width 12 height 12
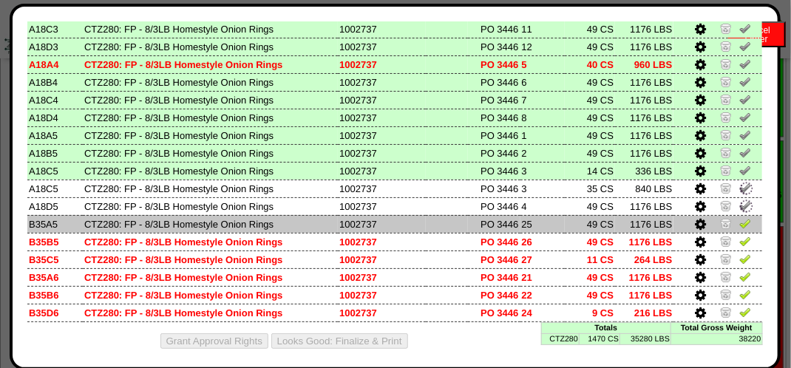
click at [739, 222] on img at bounding box center [745, 223] width 12 height 12
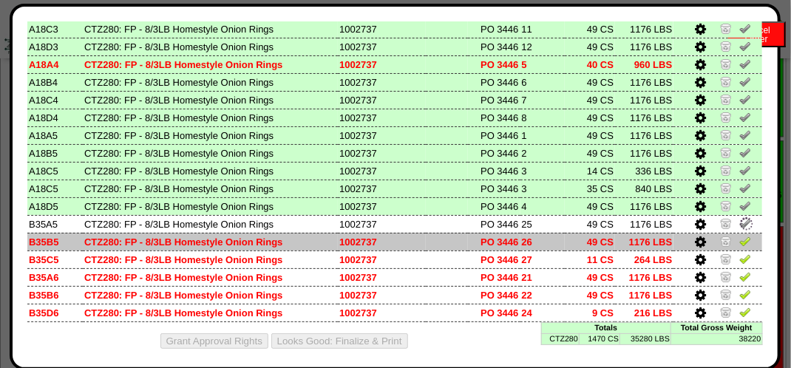
click at [739, 245] on img at bounding box center [745, 241] width 12 height 12
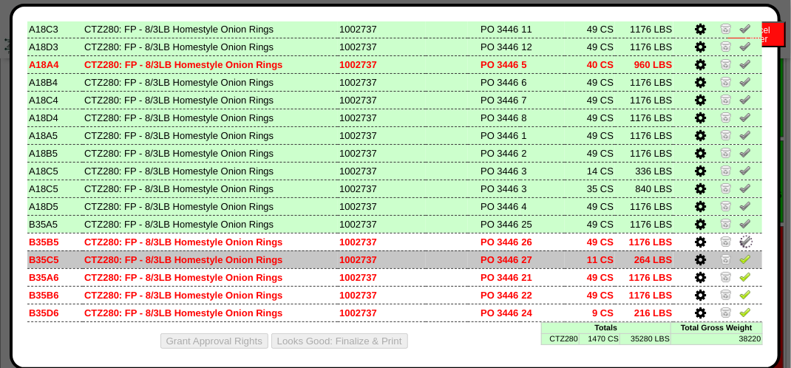
click at [739, 259] on img at bounding box center [745, 259] width 12 height 12
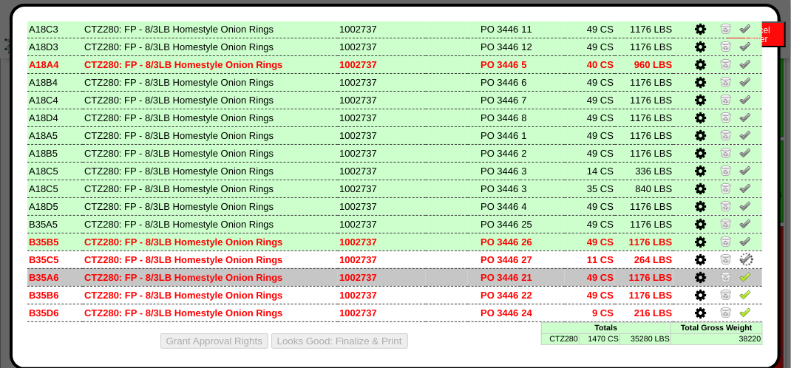
click at [739, 275] on img at bounding box center [745, 276] width 12 height 12
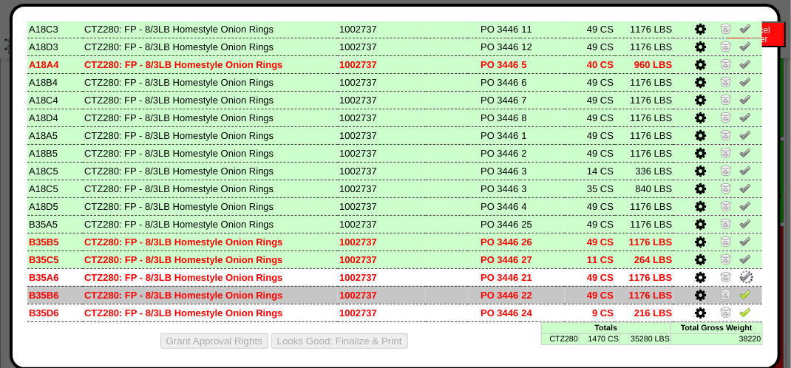
click at [739, 297] on img at bounding box center [745, 294] width 12 height 12
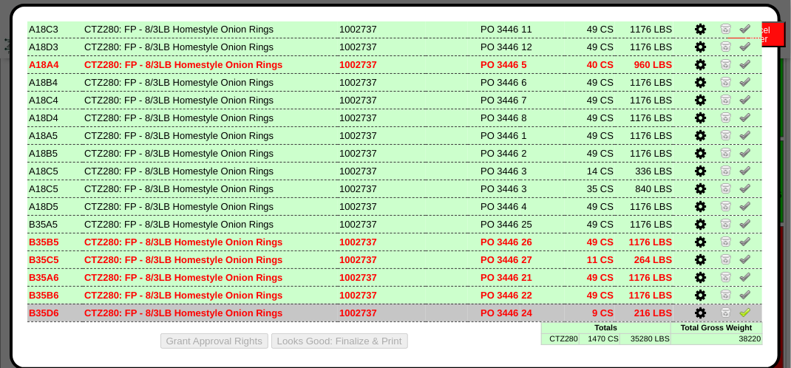
click at [739, 309] on img at bounding box center [745, 312] width 12 height 12
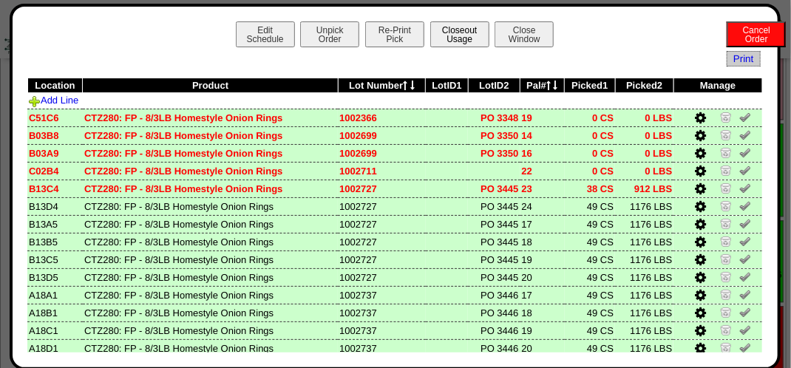
scroll to position [1256, 0]
click at [467, 30] on button "Closeout Usage" at bounding box center [459, 34] width 59 height 26
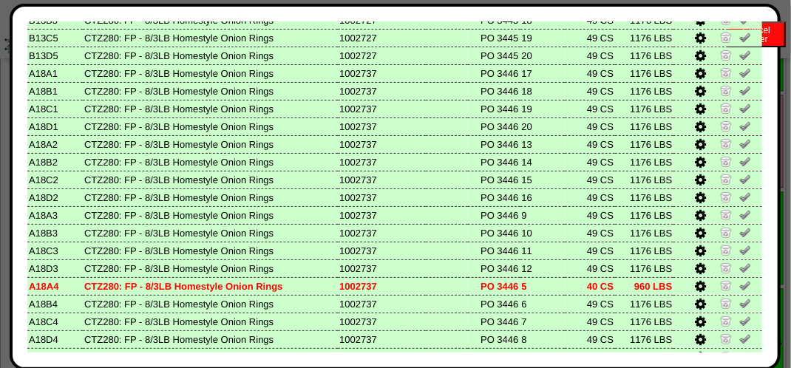
scroll to position [453, 0]
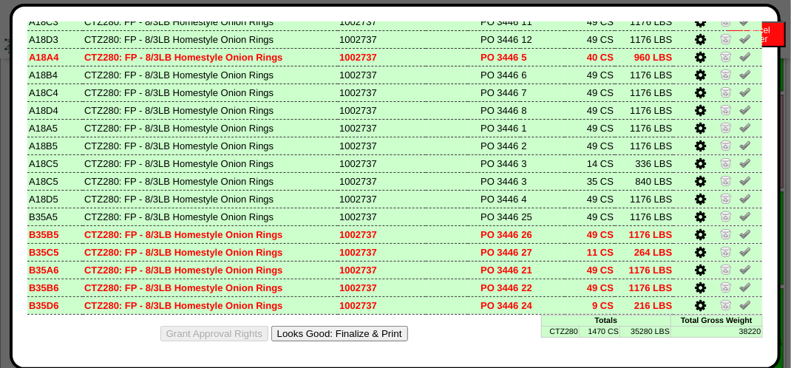
click at [375, 330] on button "Looks Good: Finalize & Print" at bounding box center [339, 334] width 137 height 16
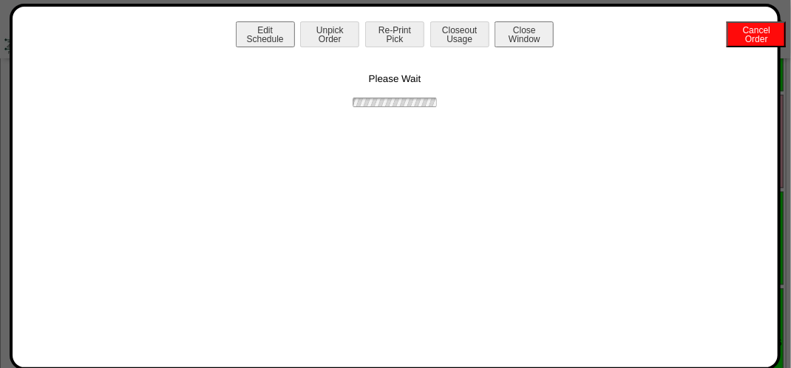
scroll to position [0, 0]
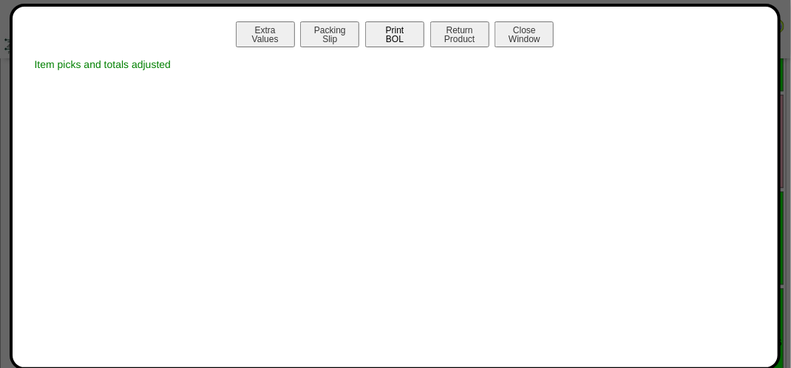
click at [403, 34] on button "Print BOL" at bounding box center [394, 34] width 59 height 26
